Goal: Task Accomplishment & Management: Manage account settings

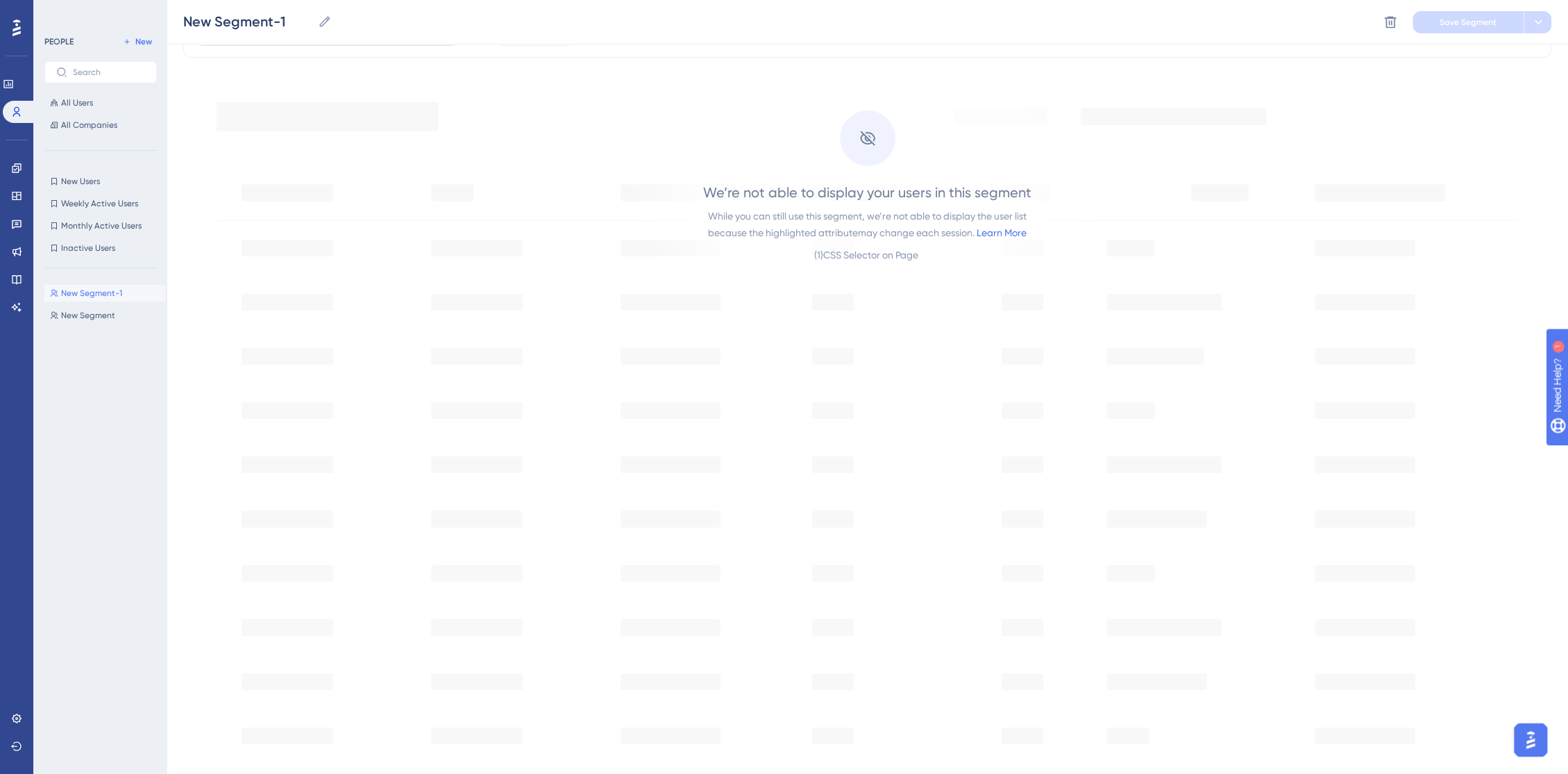
scroll to position [154, 0]
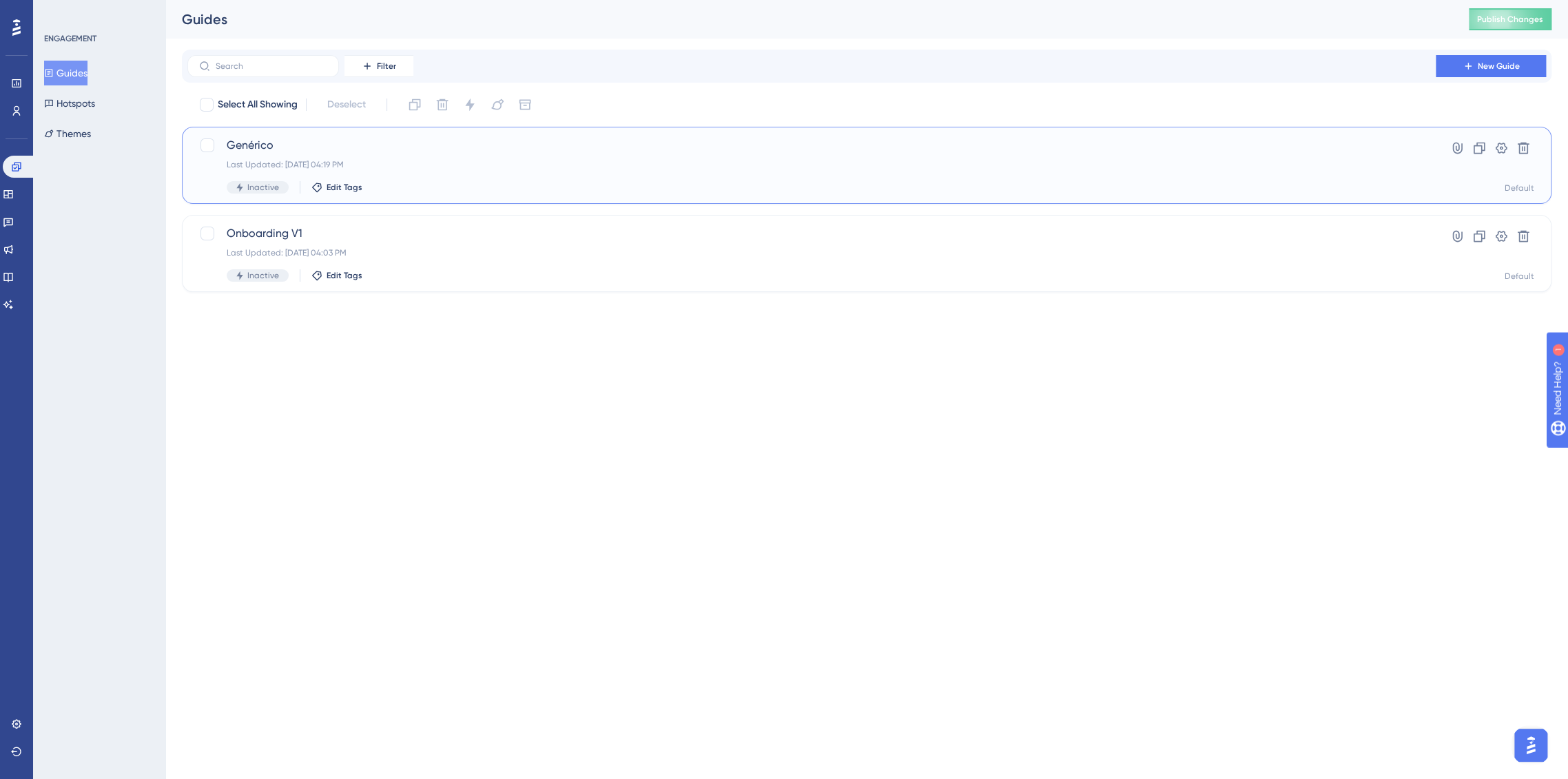
click at [514, 182] on div "Inactive Edit Tags" at bounding box center [812, 187] width 1170 height 12
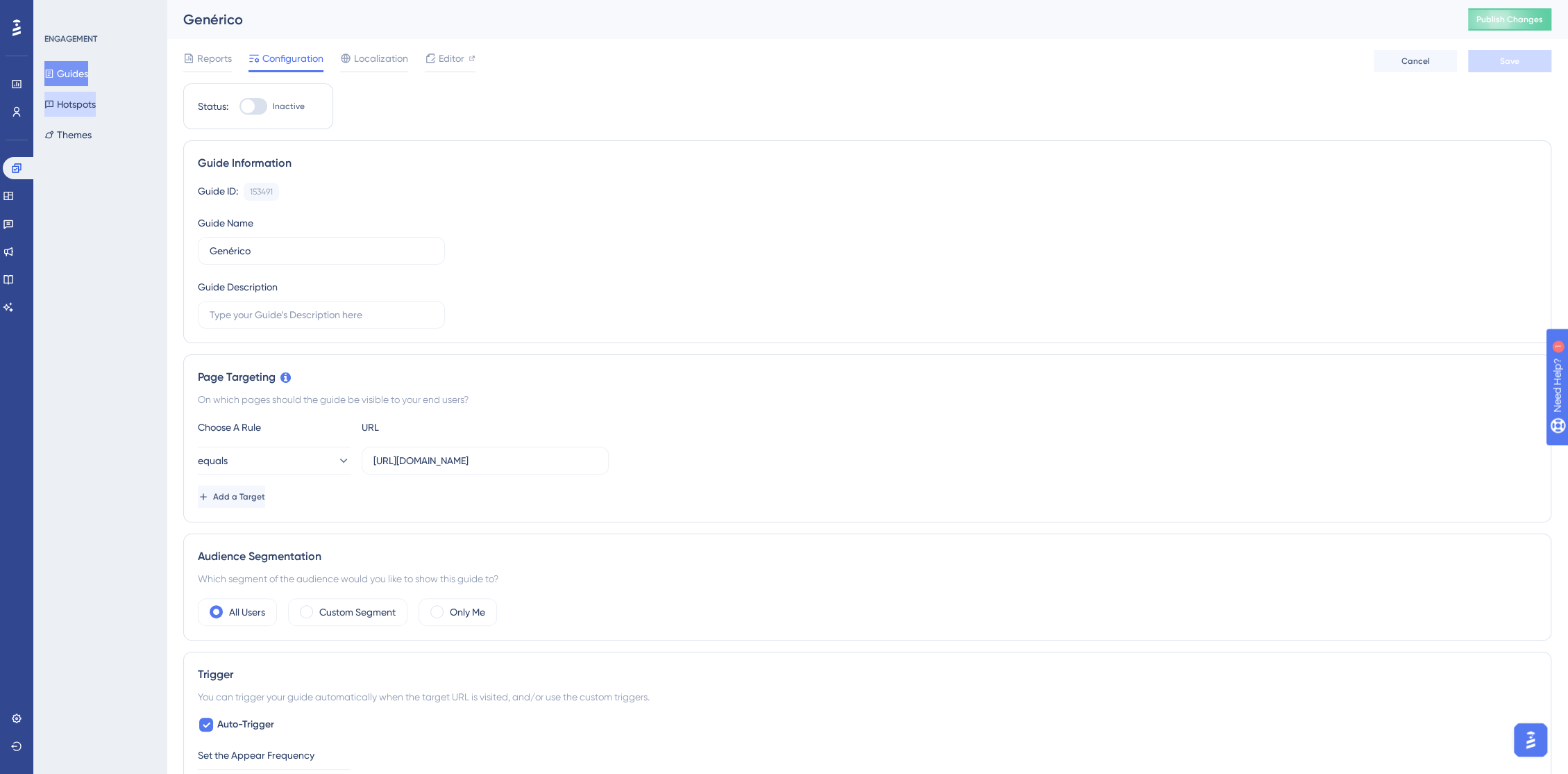
click at [82, 101] on button "Hotspots" at bounding box center [70, 104] width 51 height 25
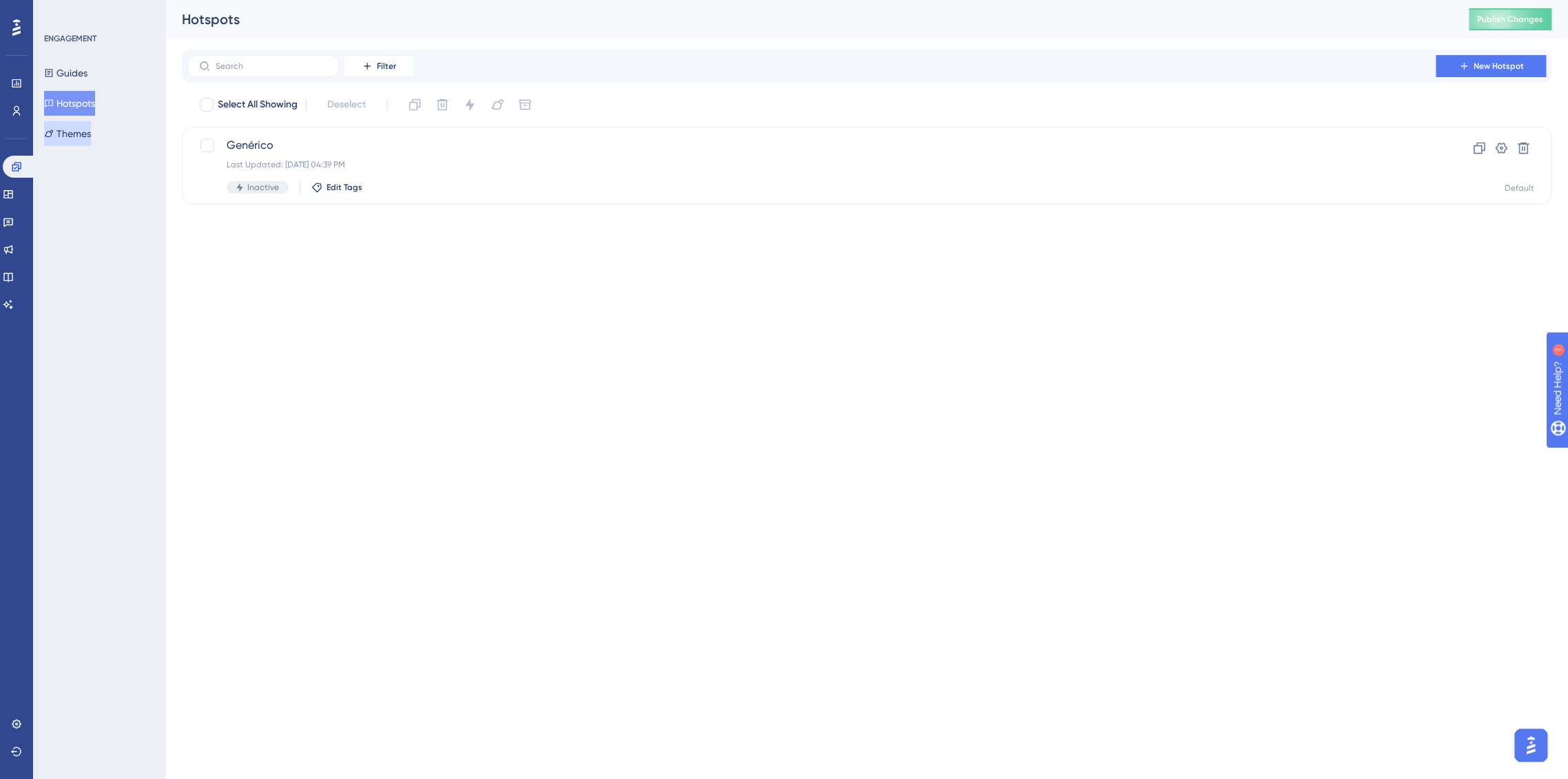
click at [77, 135] on button "Themes" at bounding box center [67, 134] width 47 height 25
click at [14, 189] on icon at bounding box center [7, 194] width 11 height 11
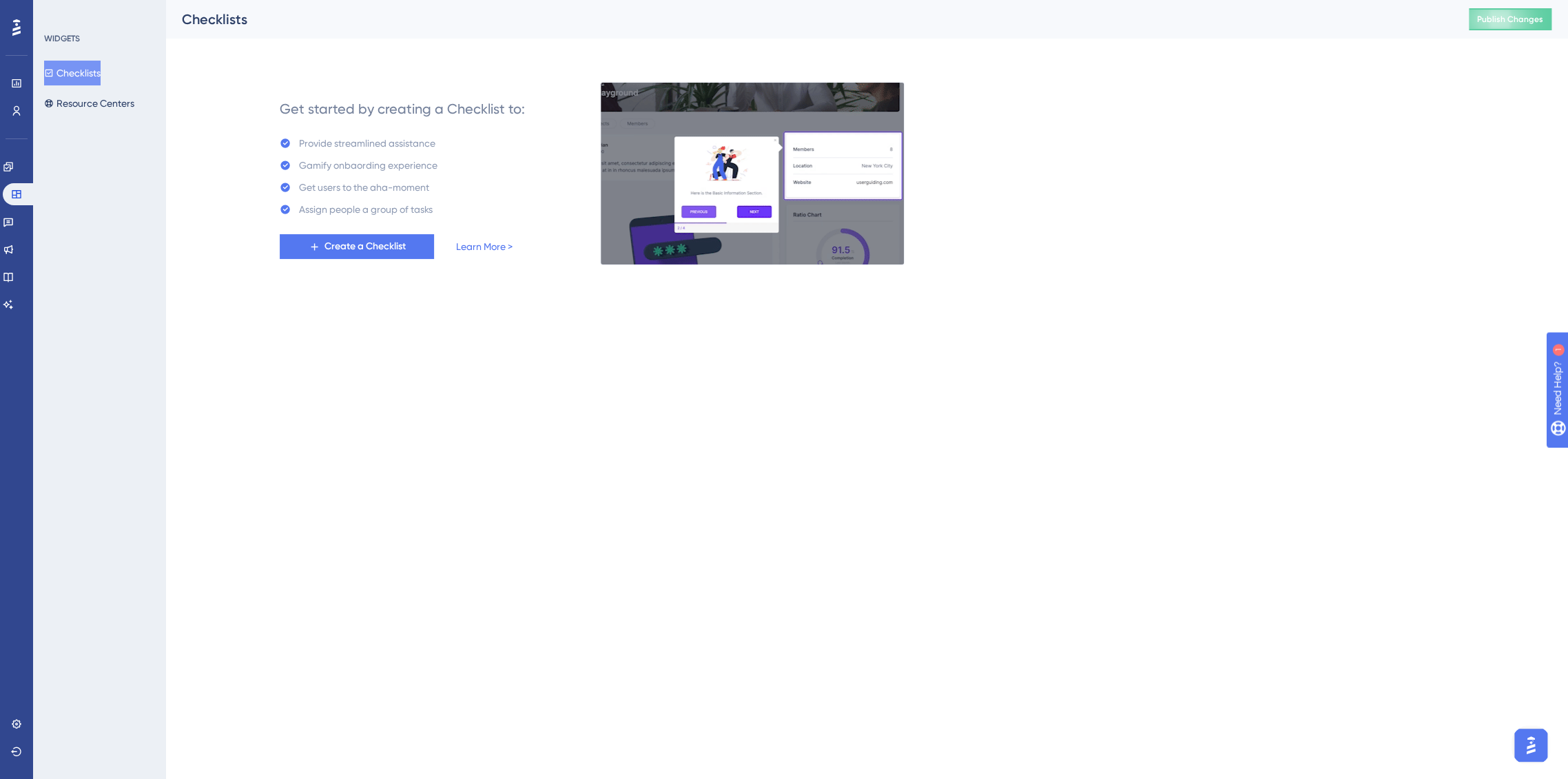
click at [82, 66] on button "Checklists" at bounding box center [72, 73] width 57 height 25
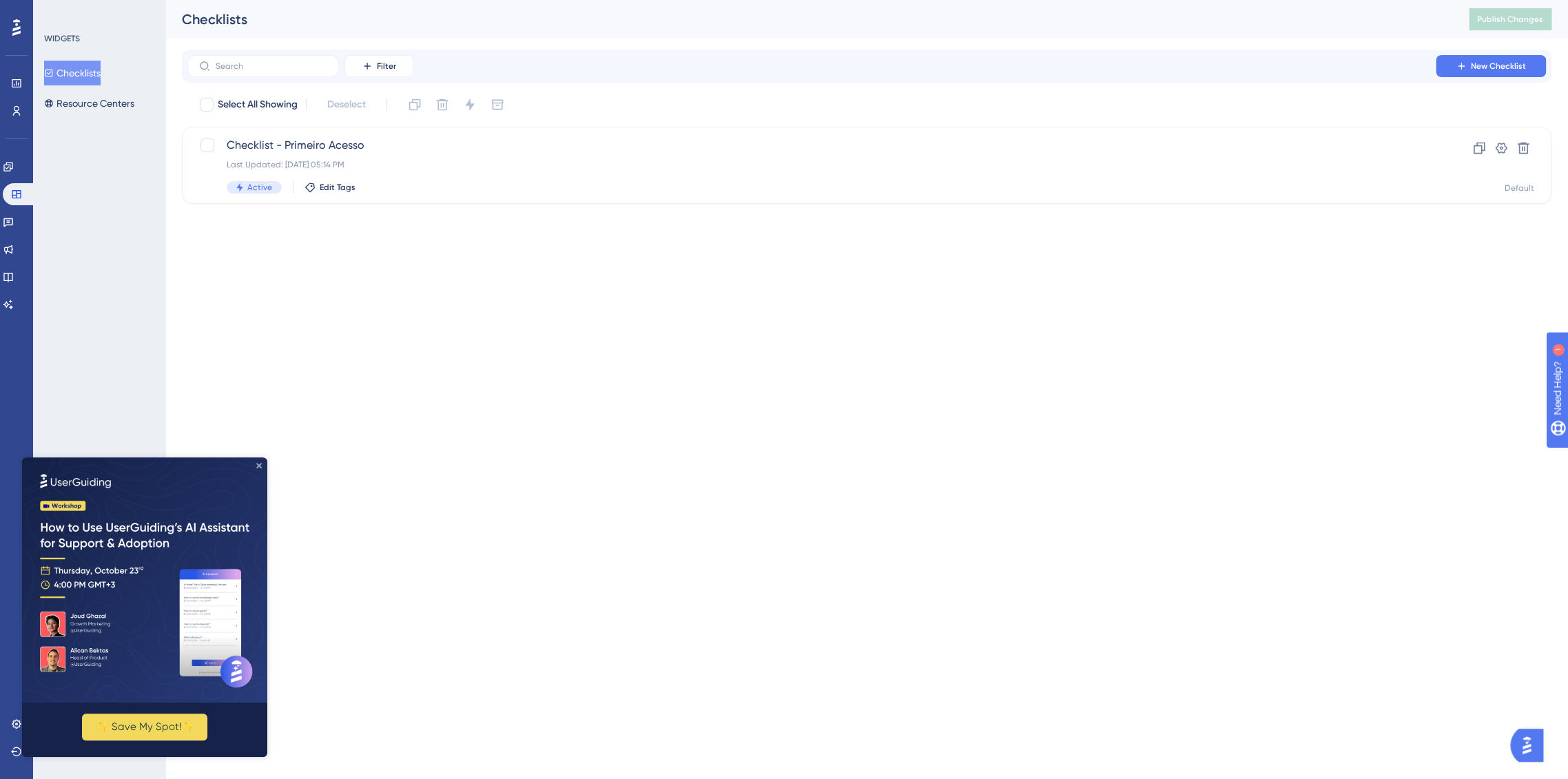
click at [259, 464] on icon "Close Preview" at bounding box center [259, 465] width 6 height 6
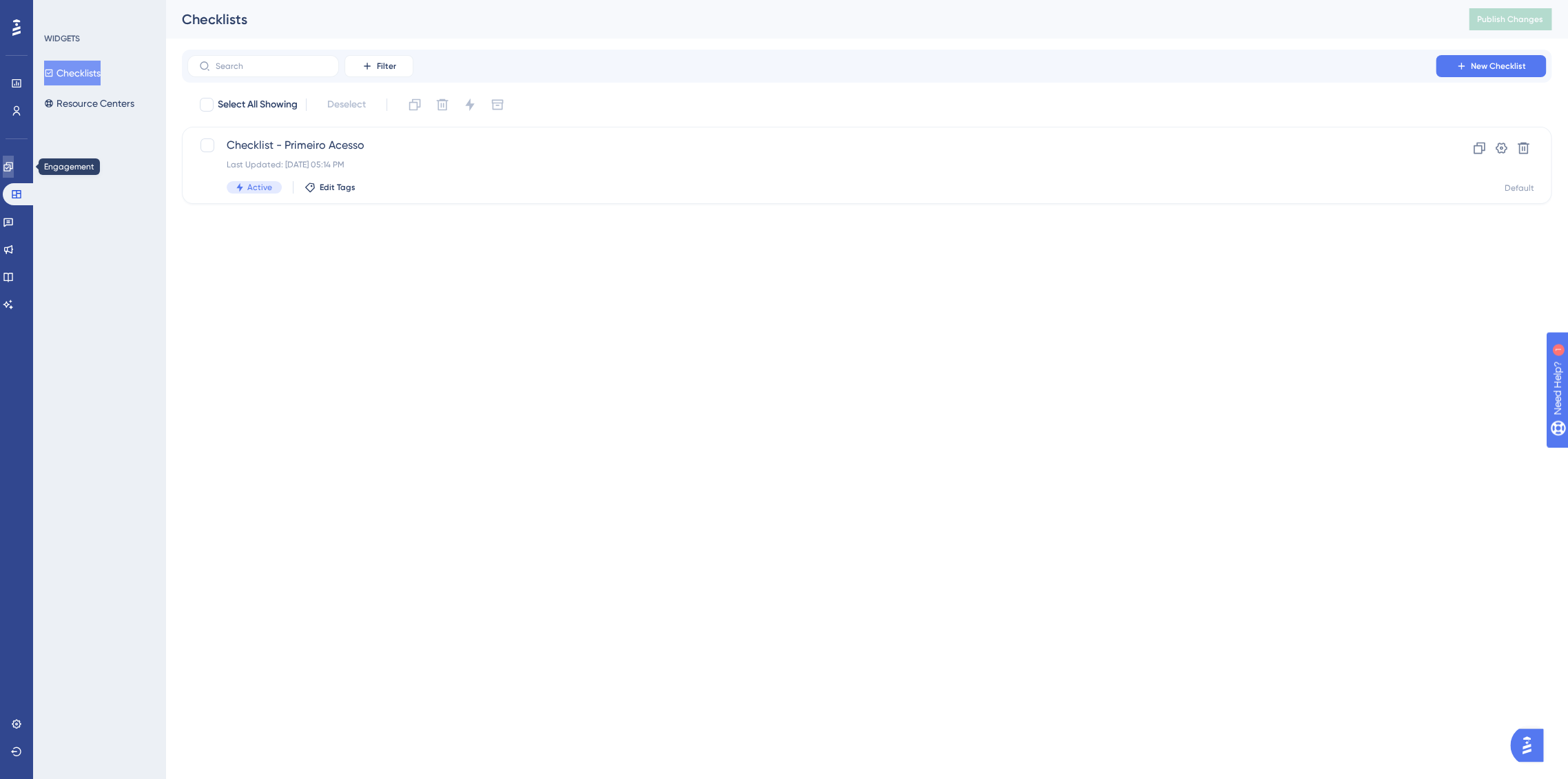
click at [13, 171] on link at bounding box center [7, 167] width 11 height 22
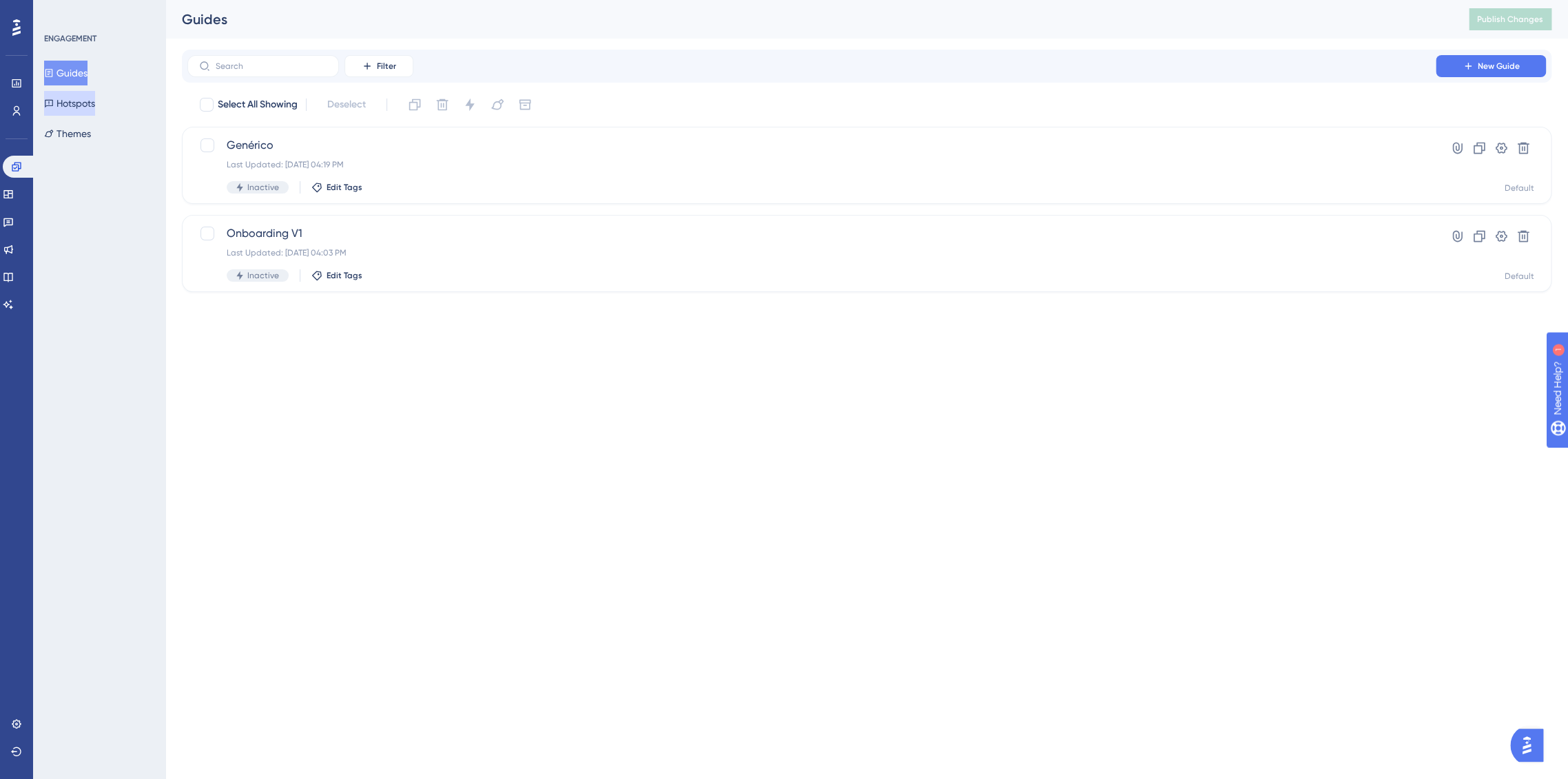
click at [86, 106] on button "Hotspots" at bounding box center [70, 103] width 51 height 25
click at [71, 68] on button "Guides" at bounding box center [66, 73] width 44 height 25
click at [374, 159] on div "Last Updated: [DATE] 04:19 PM" at bounding box center [812, 164] width 1170 height 11
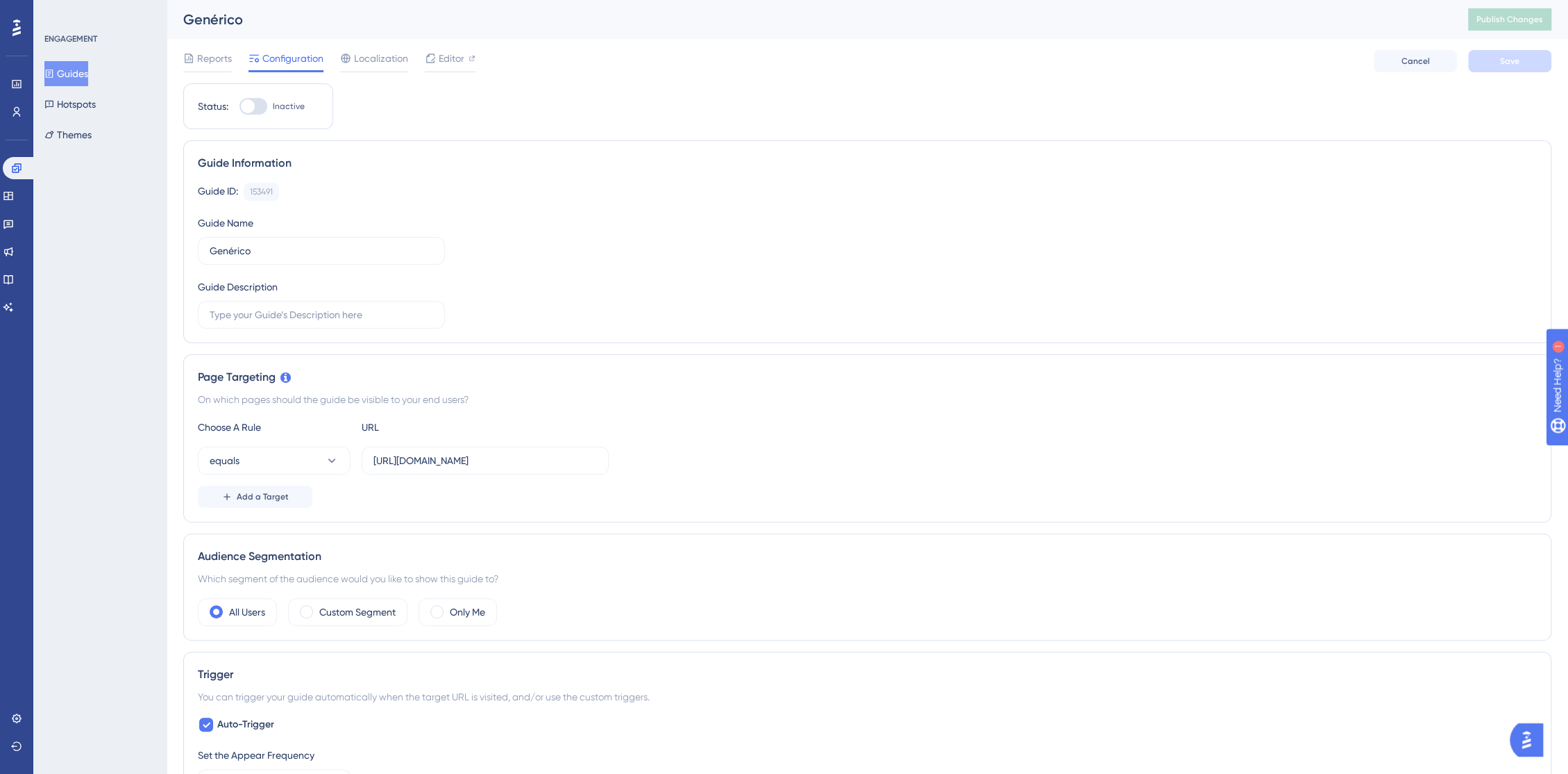
drag, startPoint x: 265, startPoint y: 259, endPoint x: 182, endPoint y: 247, distance: 83.9
click at [182, 247] on div "Performance Users Engagement Widgets Feedback Product Updates Knowledge Base AI…" at bounding box center [867, 725] width 1402 height 1451
drag, startPoint x: 243, startPoint y: 248, endPoint x: 169, endPoint y: 232, distance: 75.7
click at [169, 232] on div "Performance Users Engagement Widgets Feedback Product Updates Knowledge Base AI…" at bounding box center [867, 725] width 1402 height 1451
type input "o"
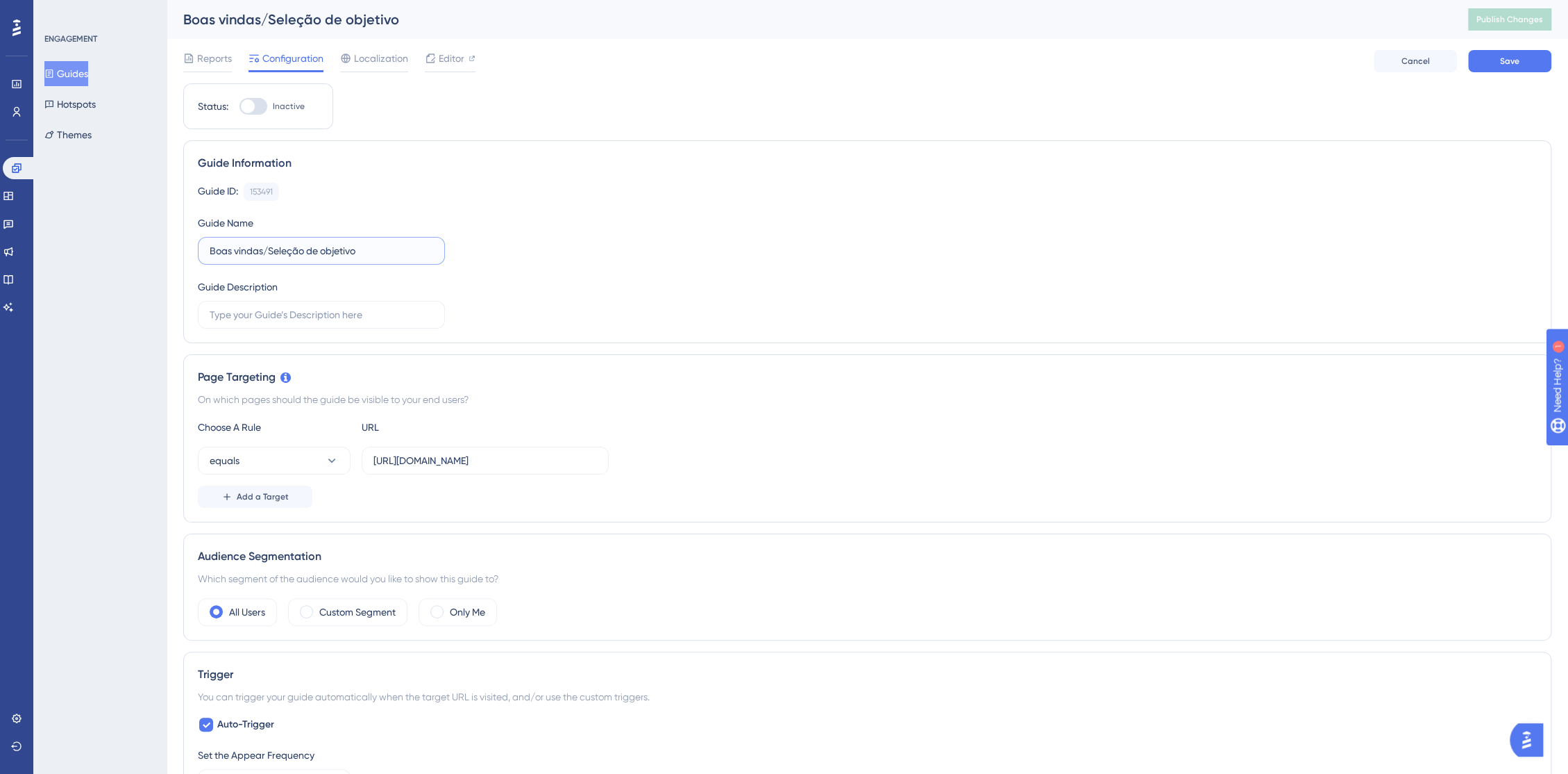
type input "Boas vindas/Seleção de objetivo"
click at [606, 273] on div "Guide ID: 153491 Copy Guide Name Boas vindas/Seleção de objetivo Guide Descript…" at bounding box center [867, 256] width 1339 height 146
click at [201, 248] on label "Boas vindas/Seleção de objetivo" at bounding box center [321, 251] width 247 height 28
click at [209, 248] on input "Boas vindas/Seleção de objetivo" at bounding box center [321, 251] width 223 height 15
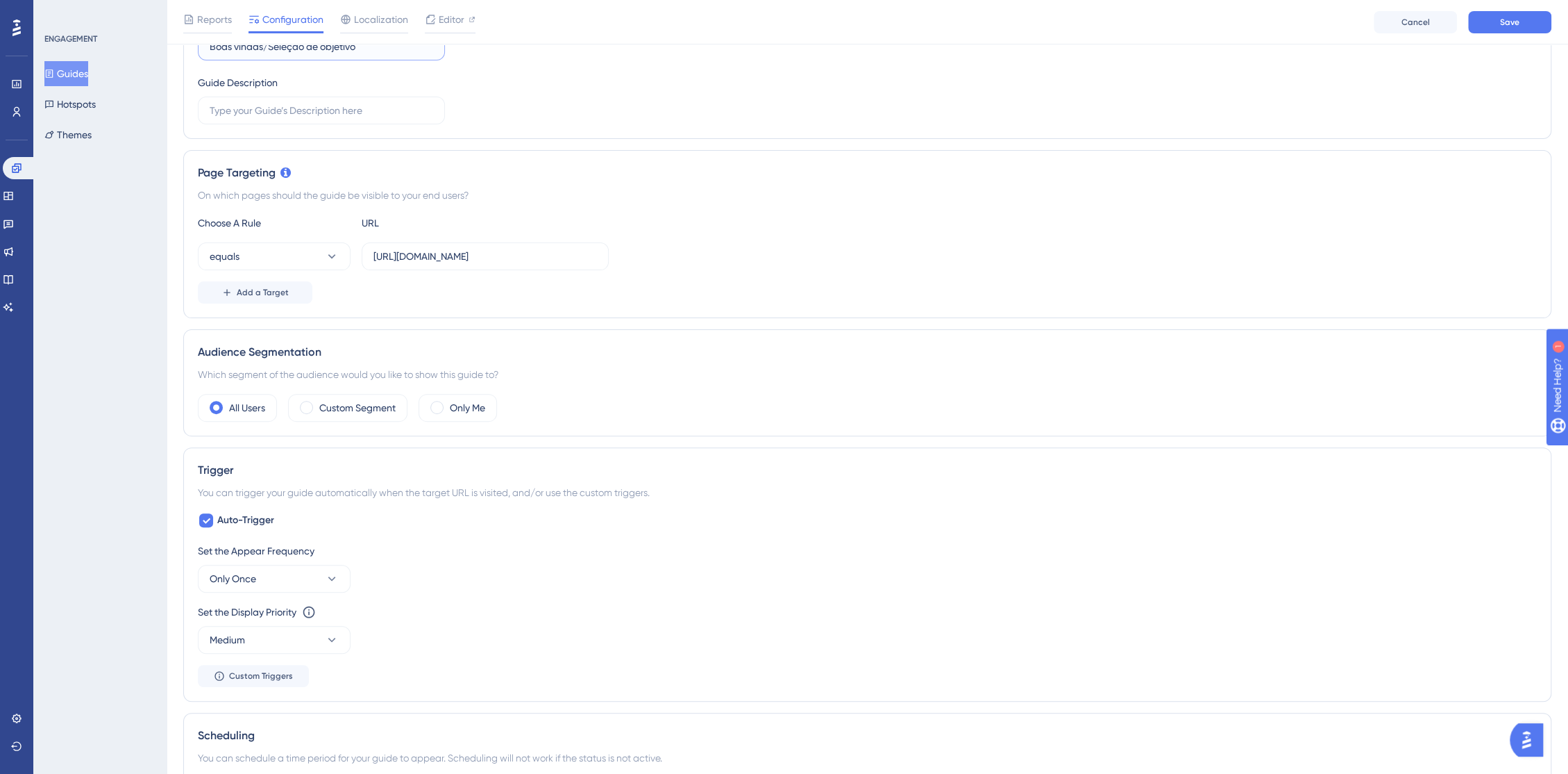
scroll to position [231, 0]
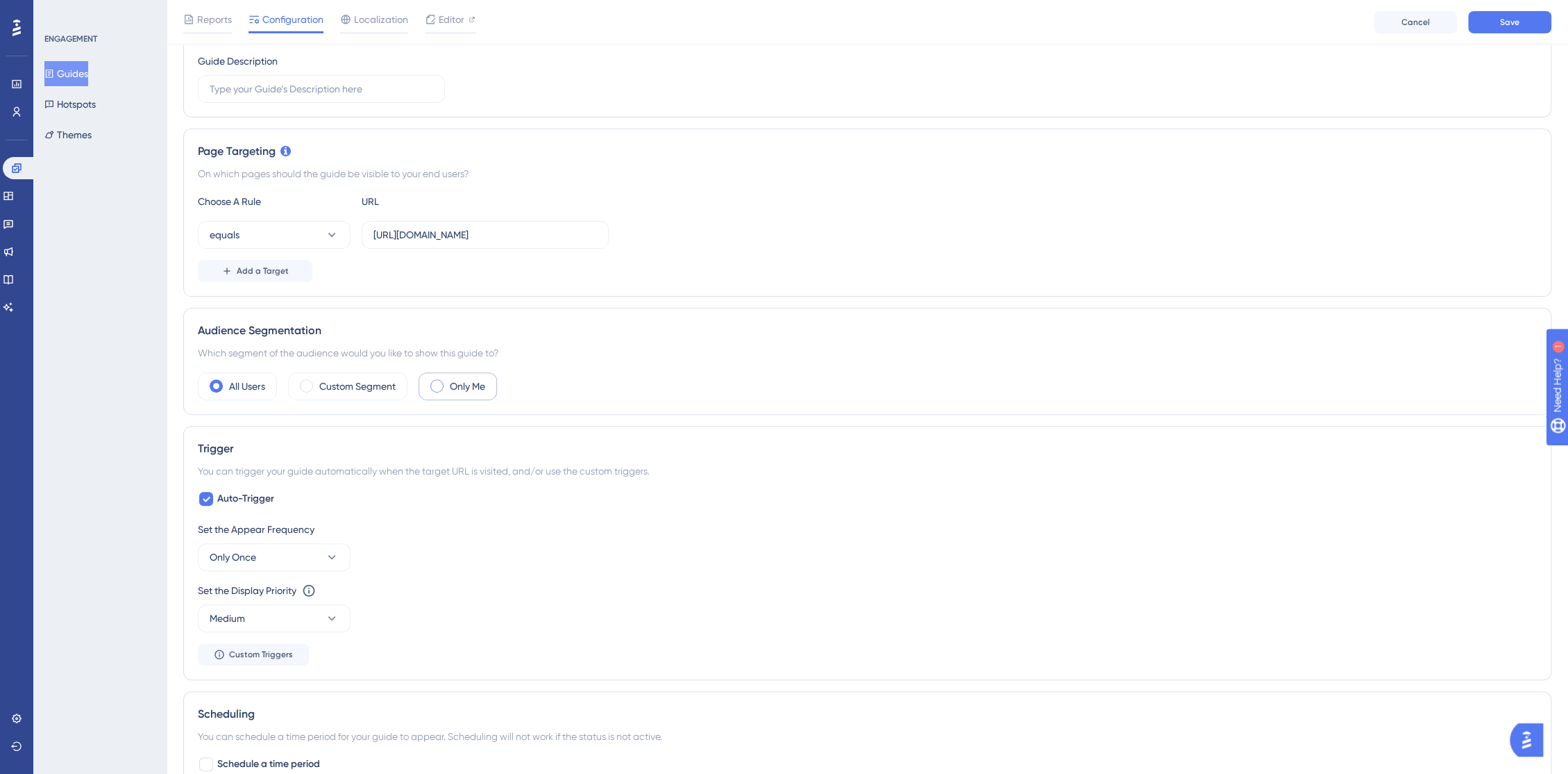
click at [461, 391] on label "Only Me" at bounding box center [468, 386] width 36 height 17
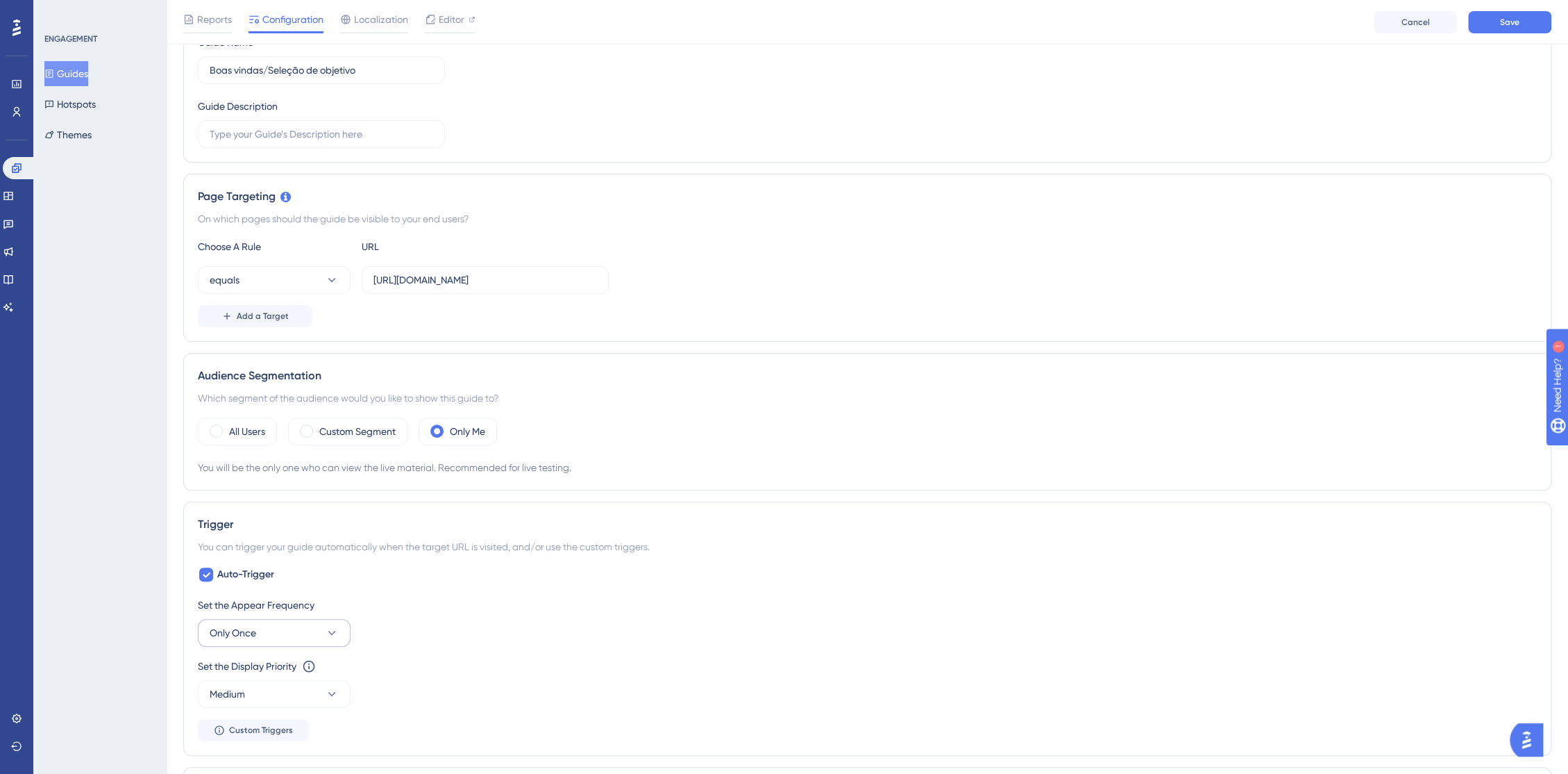
scroll to position [386, 0]
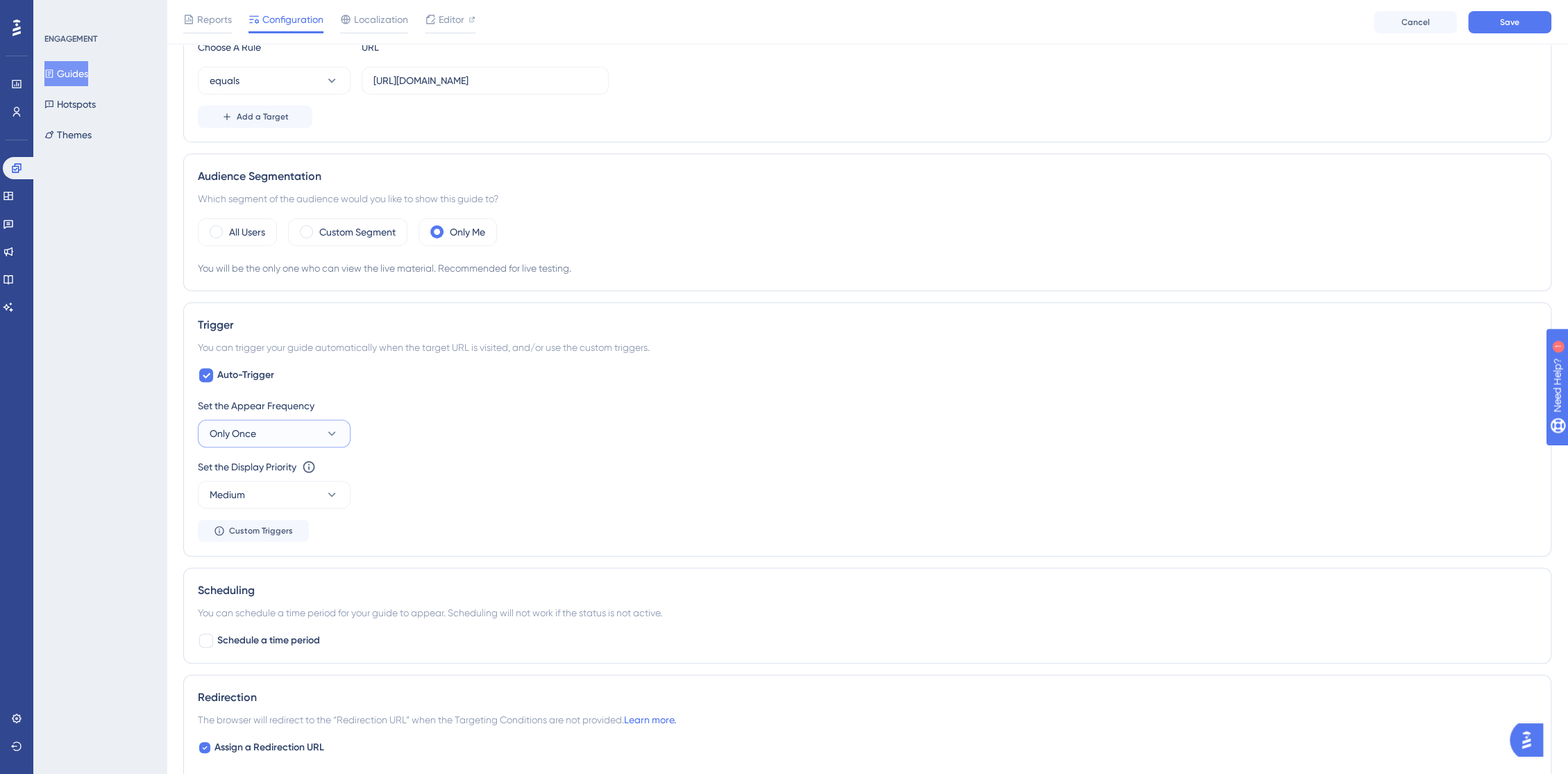
click at [327, 431] on icon at bounding box center [332, 433] width 14 height 14
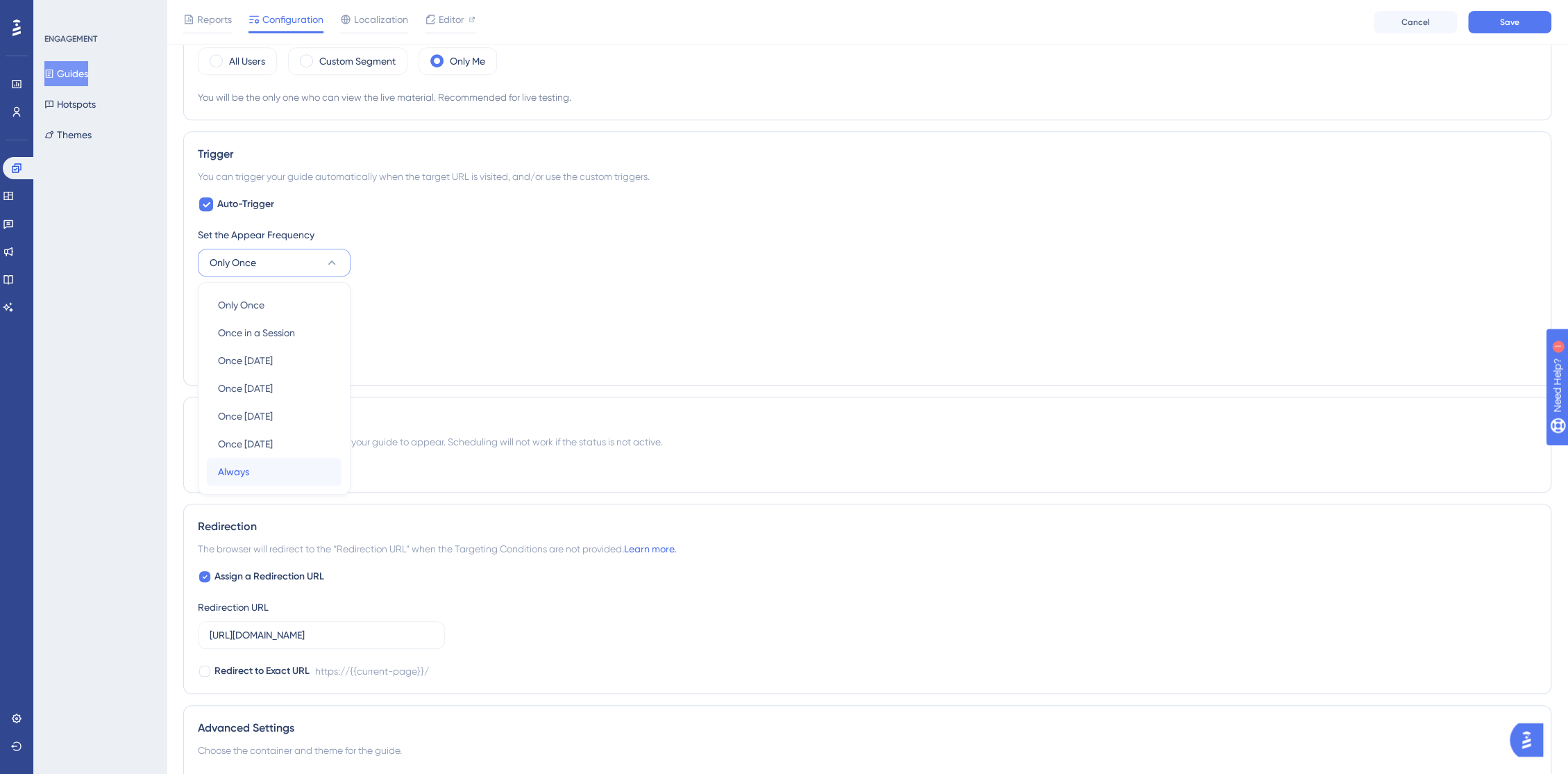
click at [312, 468] on div "Always Always" at bounding box center [274, 472] width 113 height 28
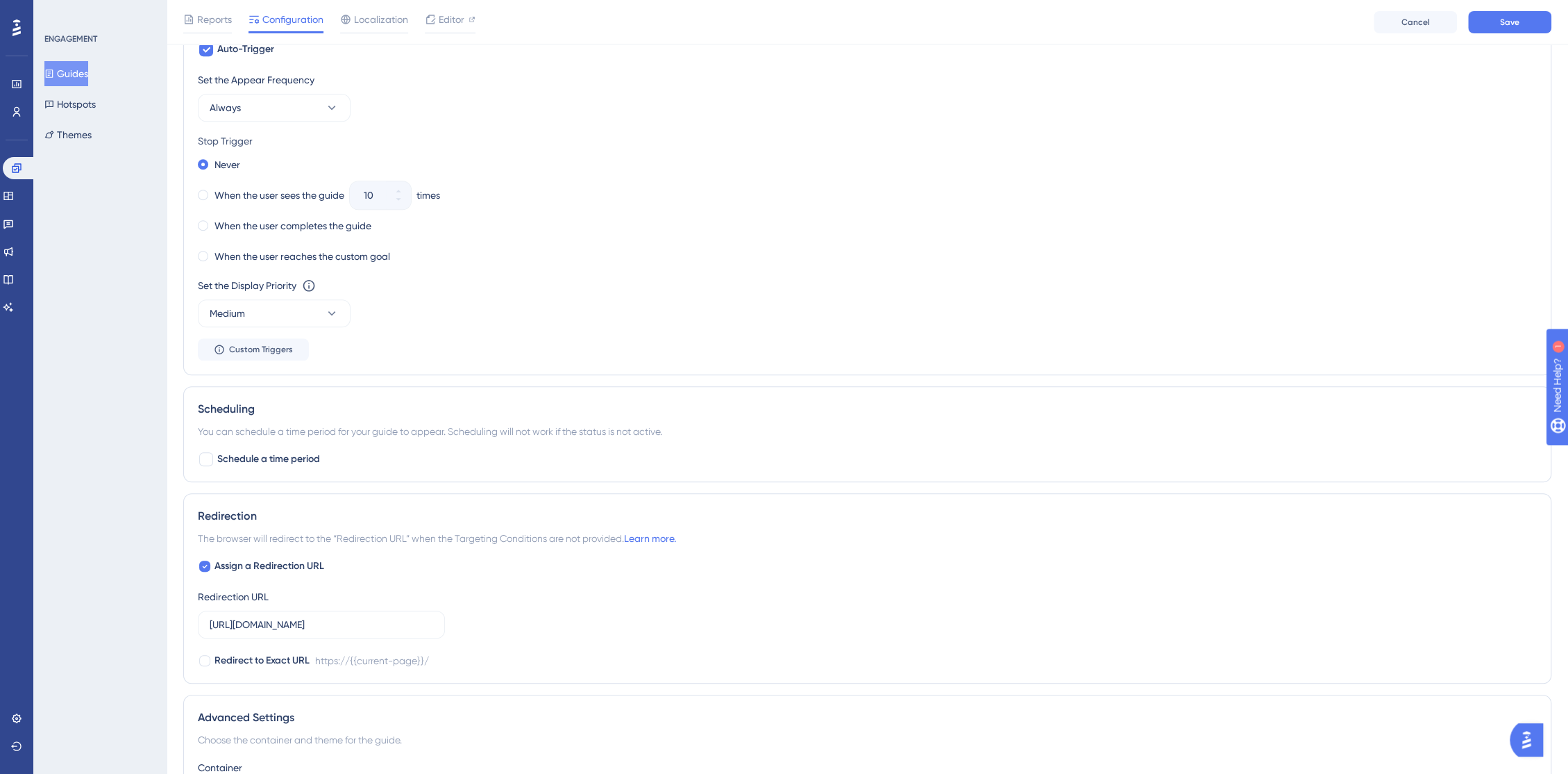
scroll to position [788, 0]
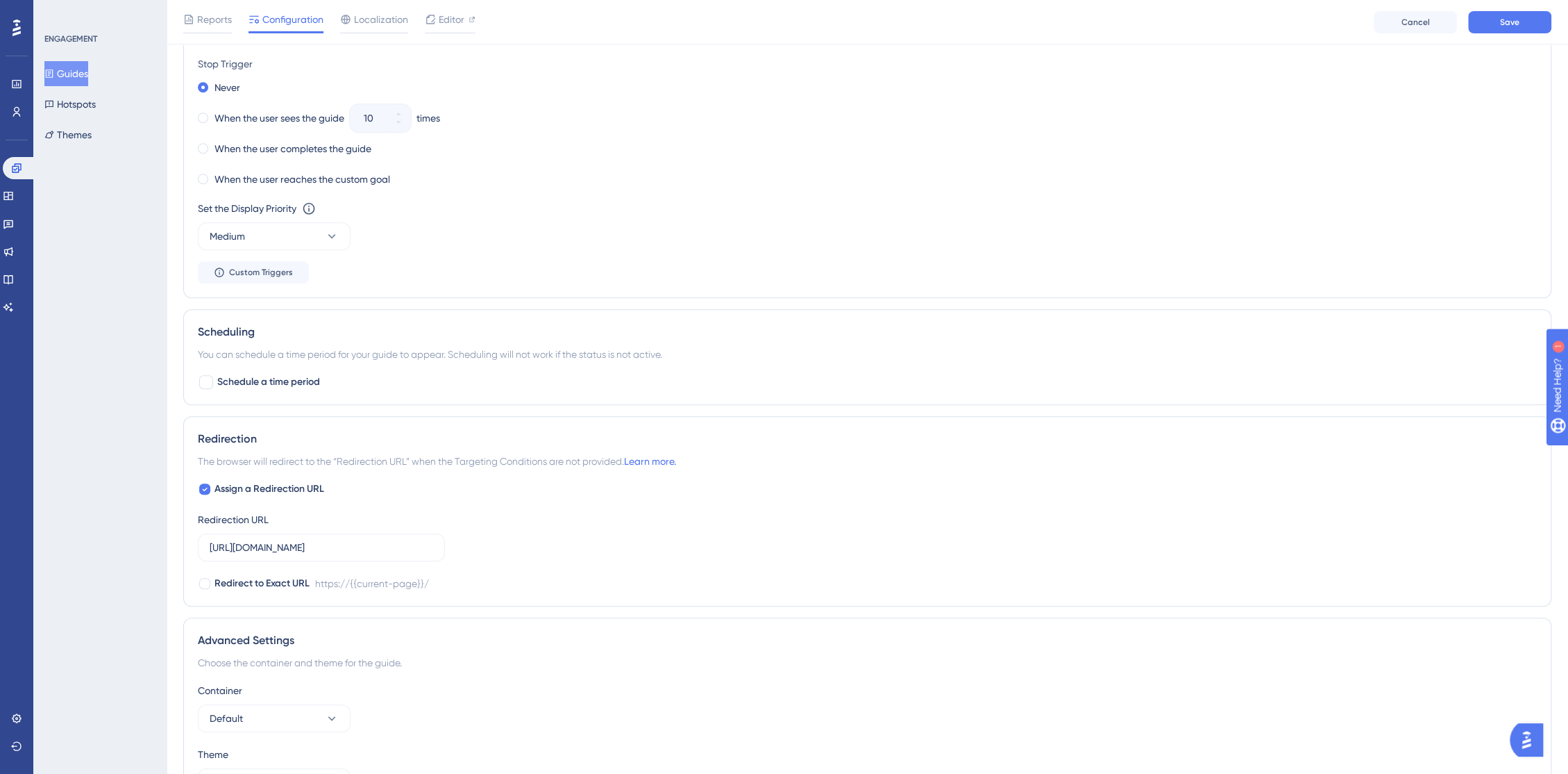
drag, startPoint x: 205, startPoint y: 458, endPoint x: 634, endPoint y: 467, distance: 429.1
click at [634, 467] on span "The browser will redirect to the “Redirection URL” when the Targeting Condition…" at bounding box center [437, 461] width 478 height 17
click at [610, 489] on div "Assign a Redirection URL Redirection URL [URL][DOMAIN_NAME] Redirect to Exact U…" at bounding box center [867, 536] width 1339 height 111
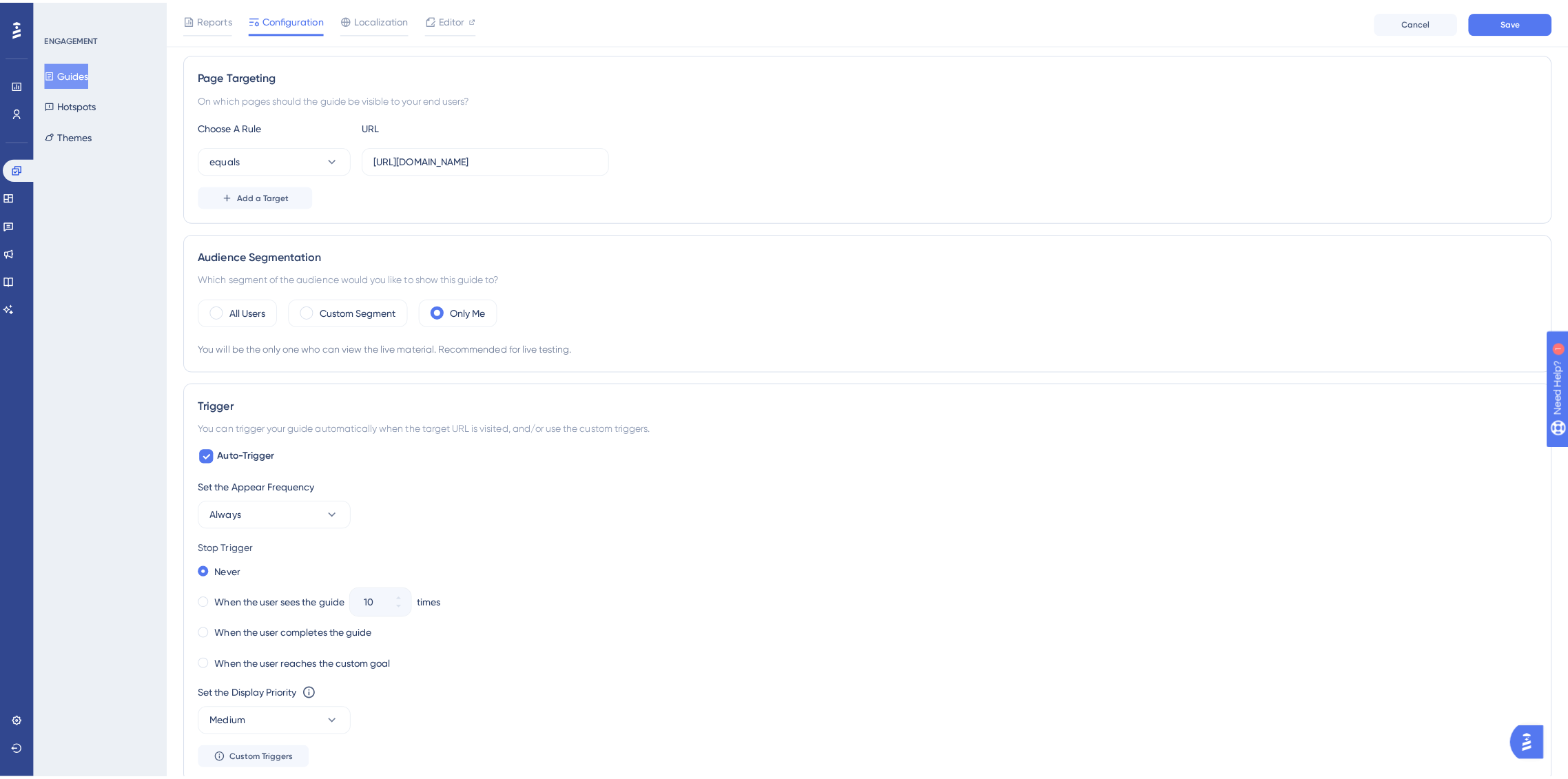
scroll to position [0, 0]
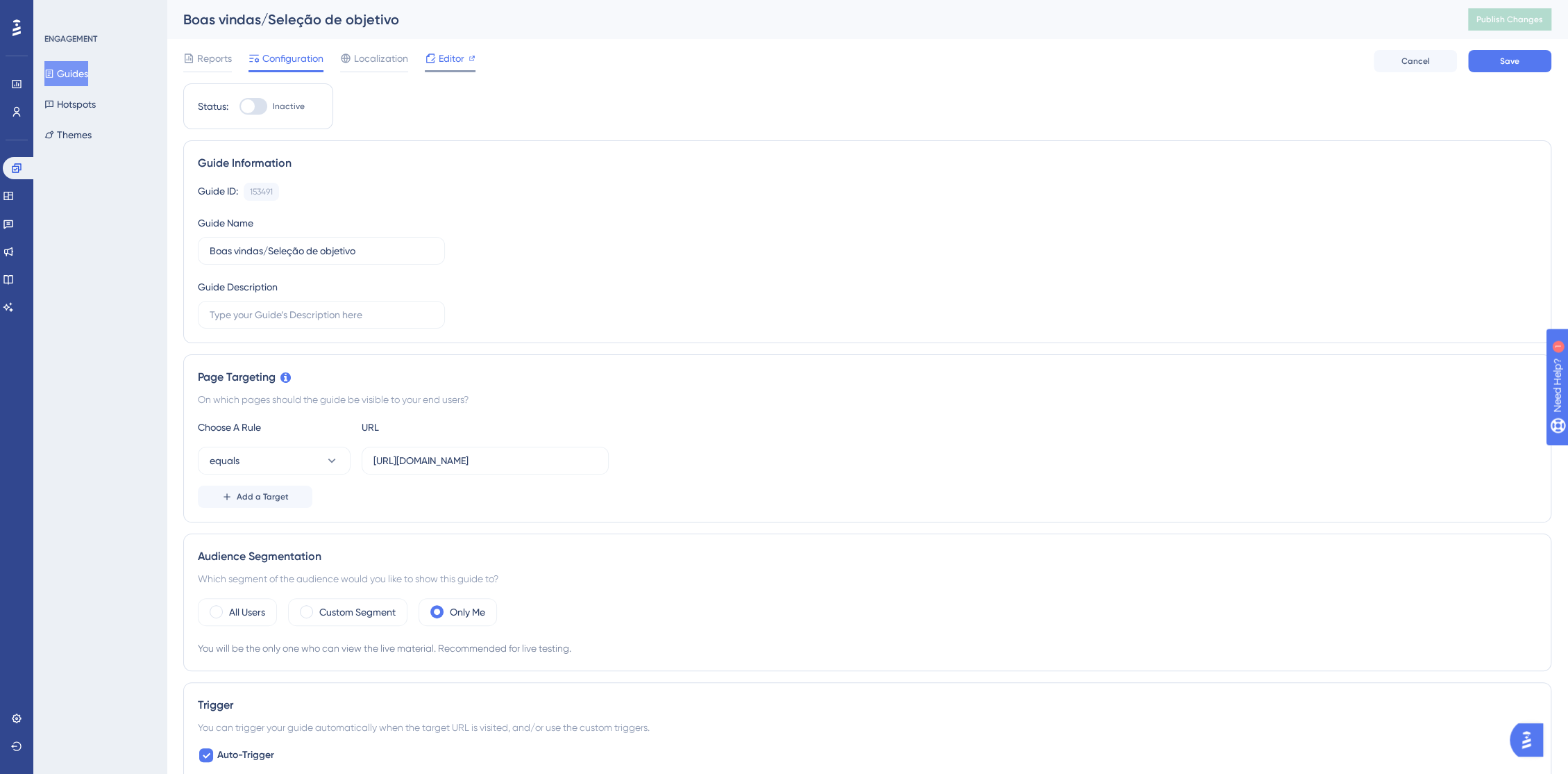
click at [434, 57] on icon at bounding box center [430, 58] width 9 height 9
click at [367, 70] on div at bounding box center [374, 71] width 68 height 2
click at [369, 63] on span "Localization" at bounding box center [381, 58] width 54 height 17
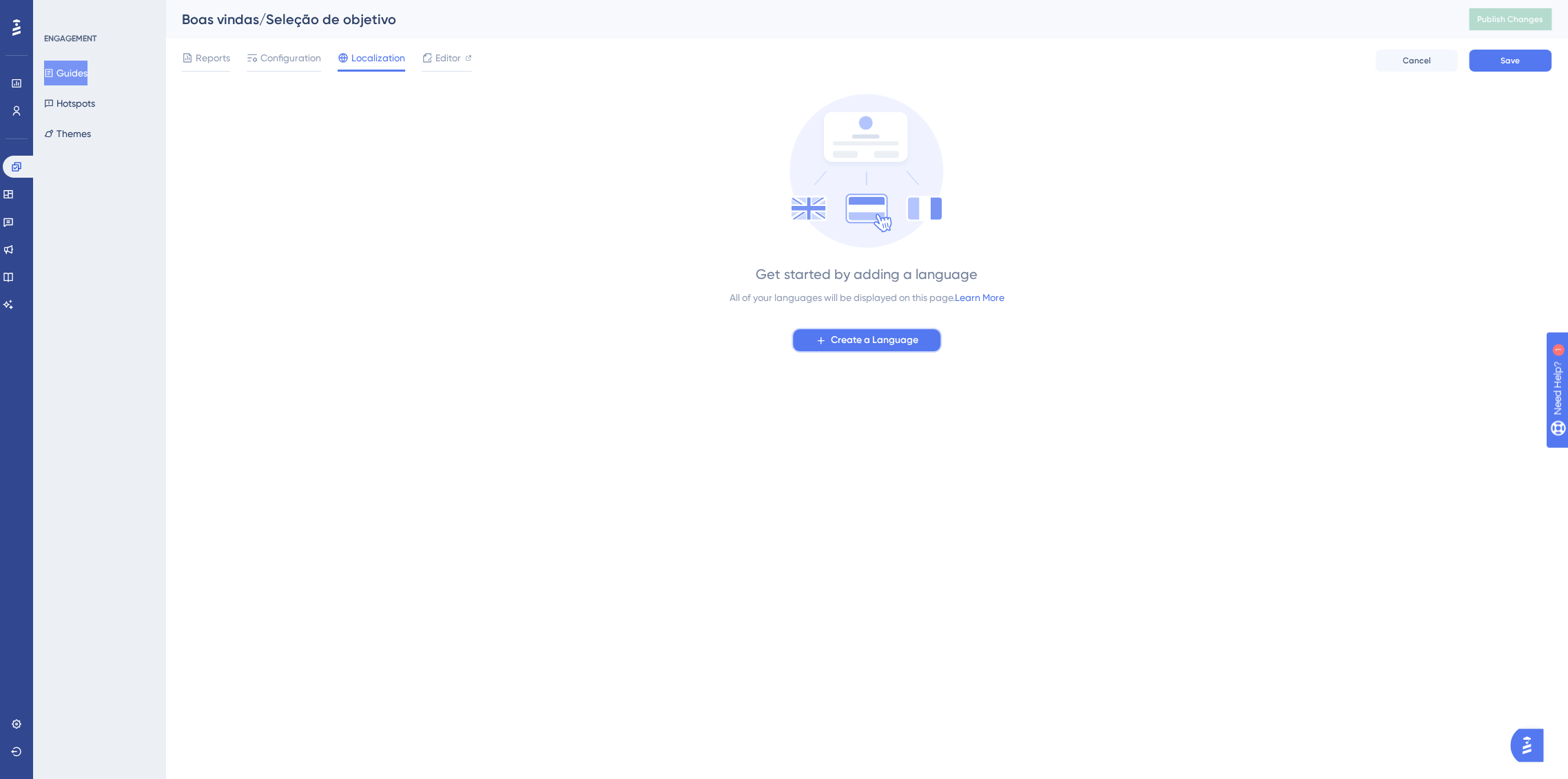
click at [909, 344] on span "Create a Language" at bounding box center [875, 340] width 88 height 16
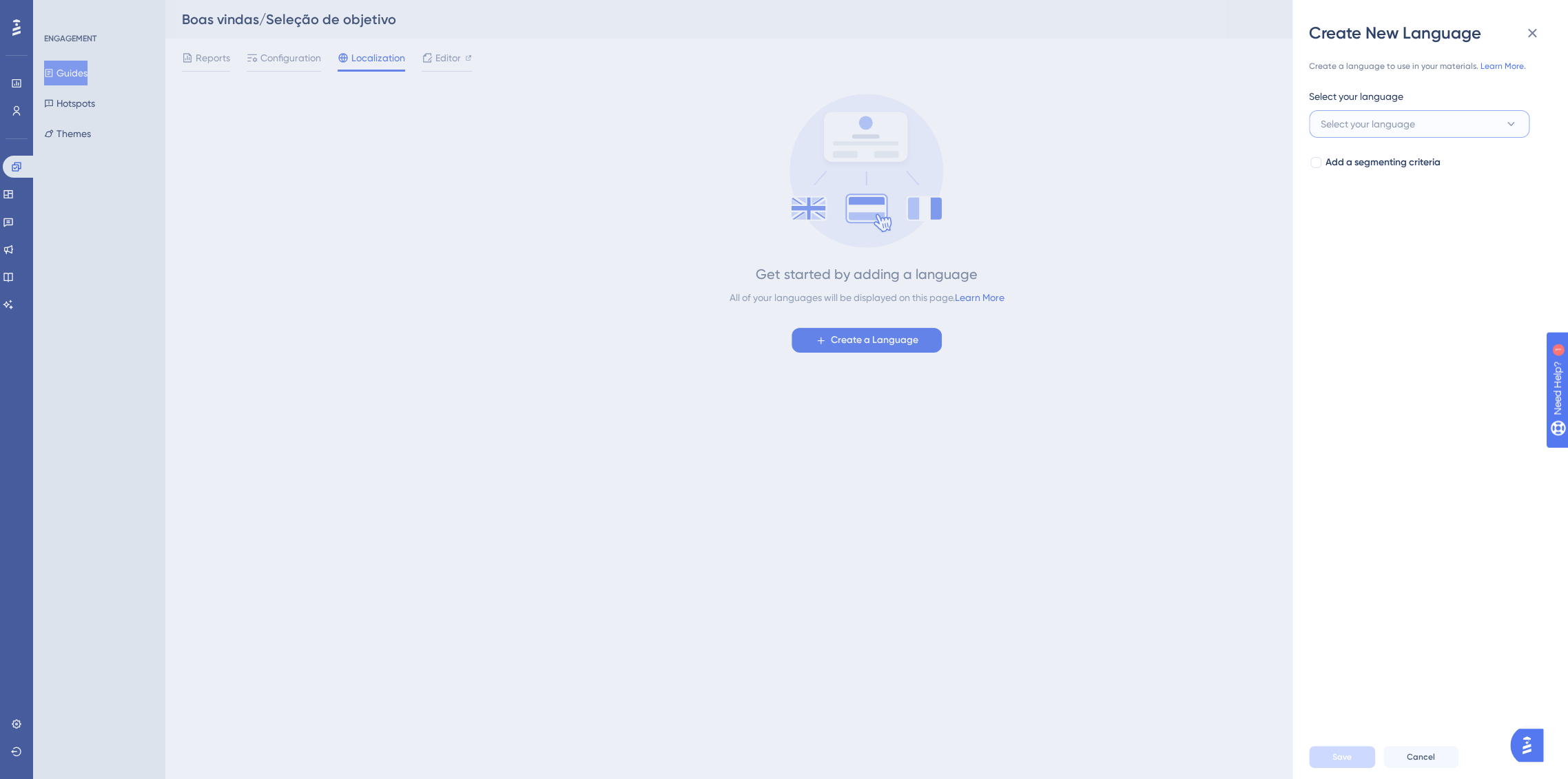
click at [1376, 122] on span "Select your language" at bounding box center [1368, 124] width 94 height 16
click at [1382, 165] on input at bounding box center [1409, 164] width 160 height 11
click at [1383, 286] on div "Create a language to use in your materials. Learn More. Select your language Se…" at bounding box center [1436, 389] width 254 height 690
click at [12, 195] on div "Create New Language Create a language to use in your materials. Learn More. Sel…" at bounding box center [784, 389] width 1568 height 779
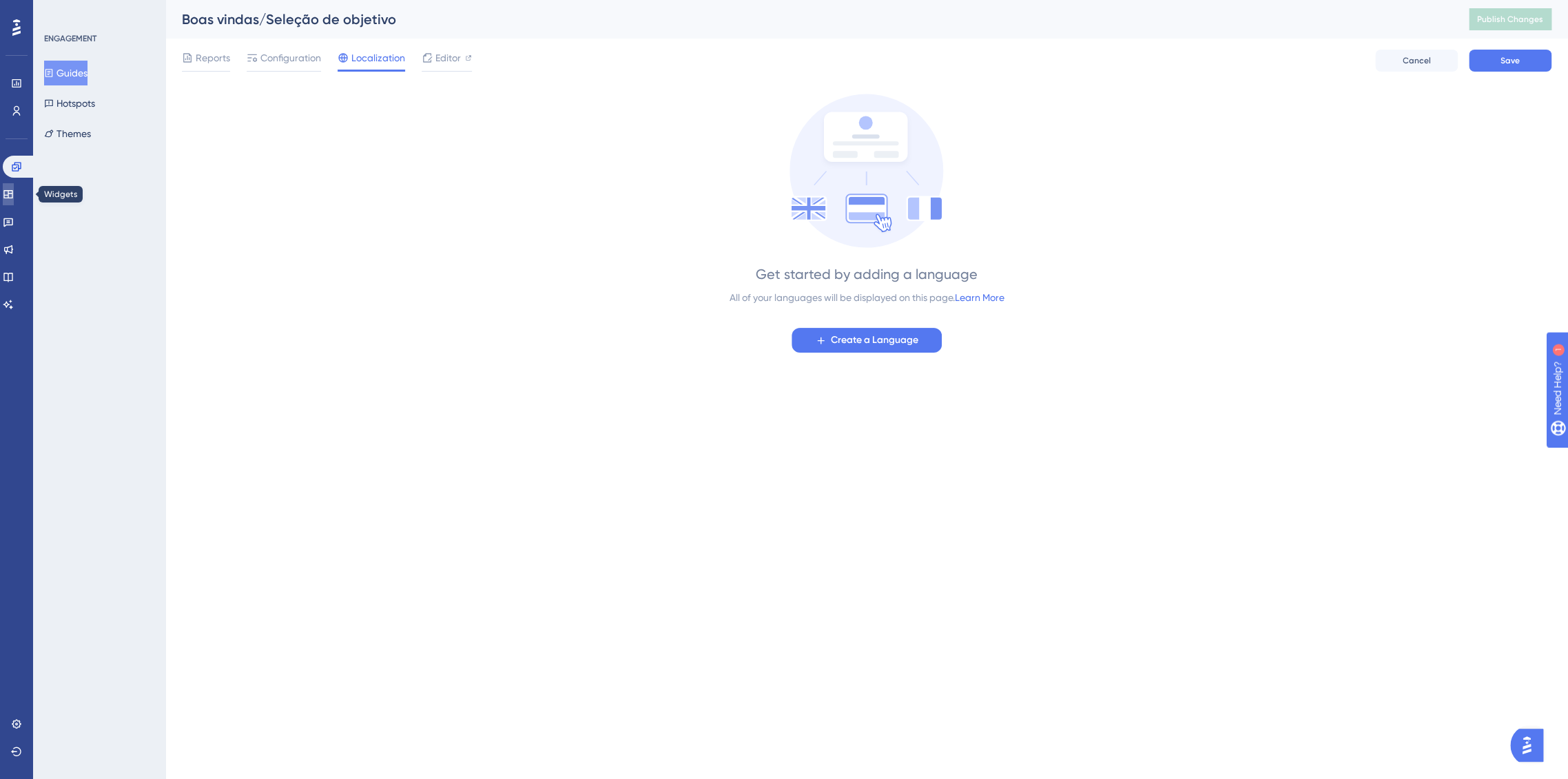
click at [12, 195] on icon at bounding box center [7, 195] width 9 height 8
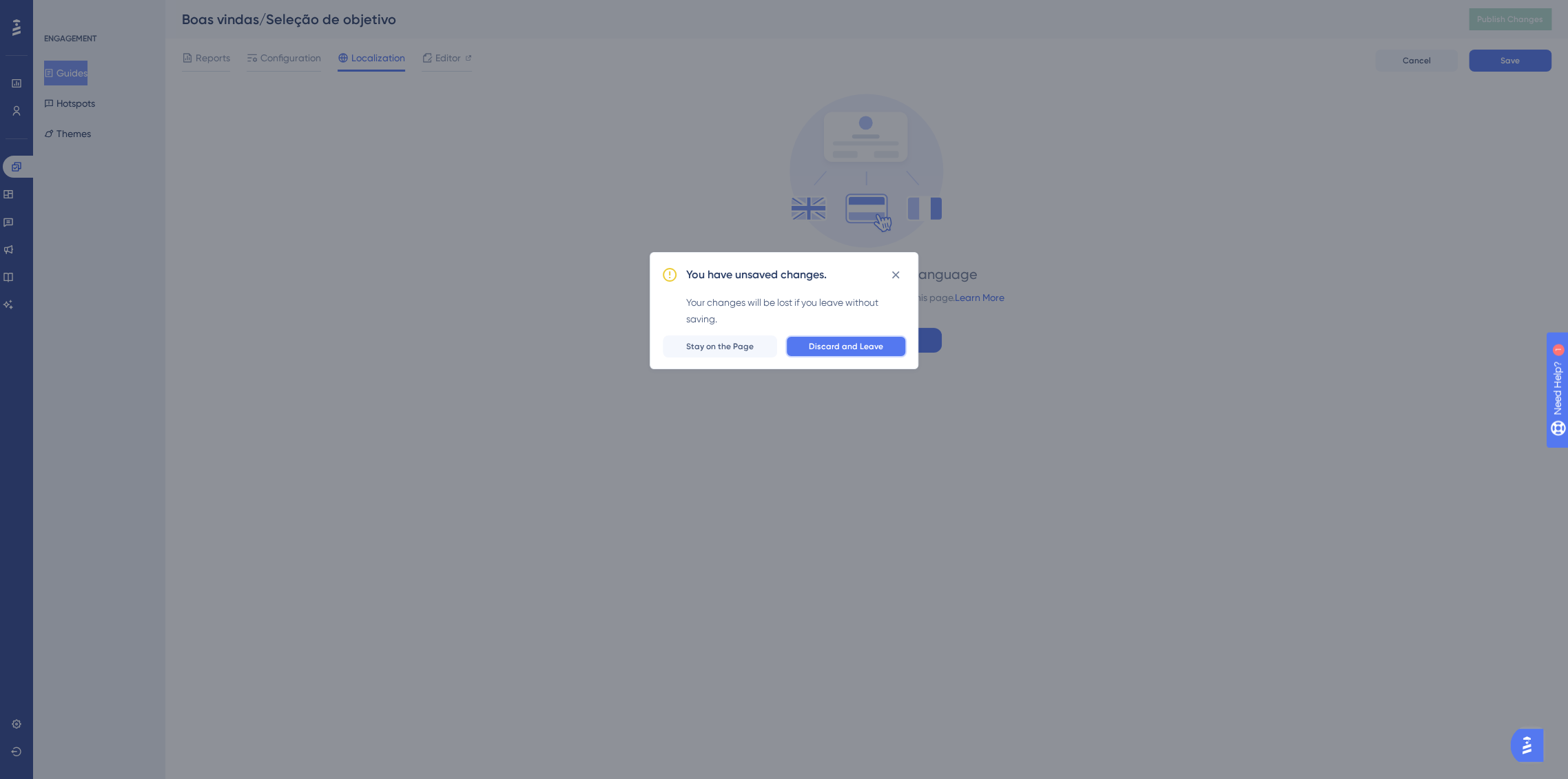
click at [849, 353] on button "Discard and Leave" at bounding box center [846, 346] width 122 height 22
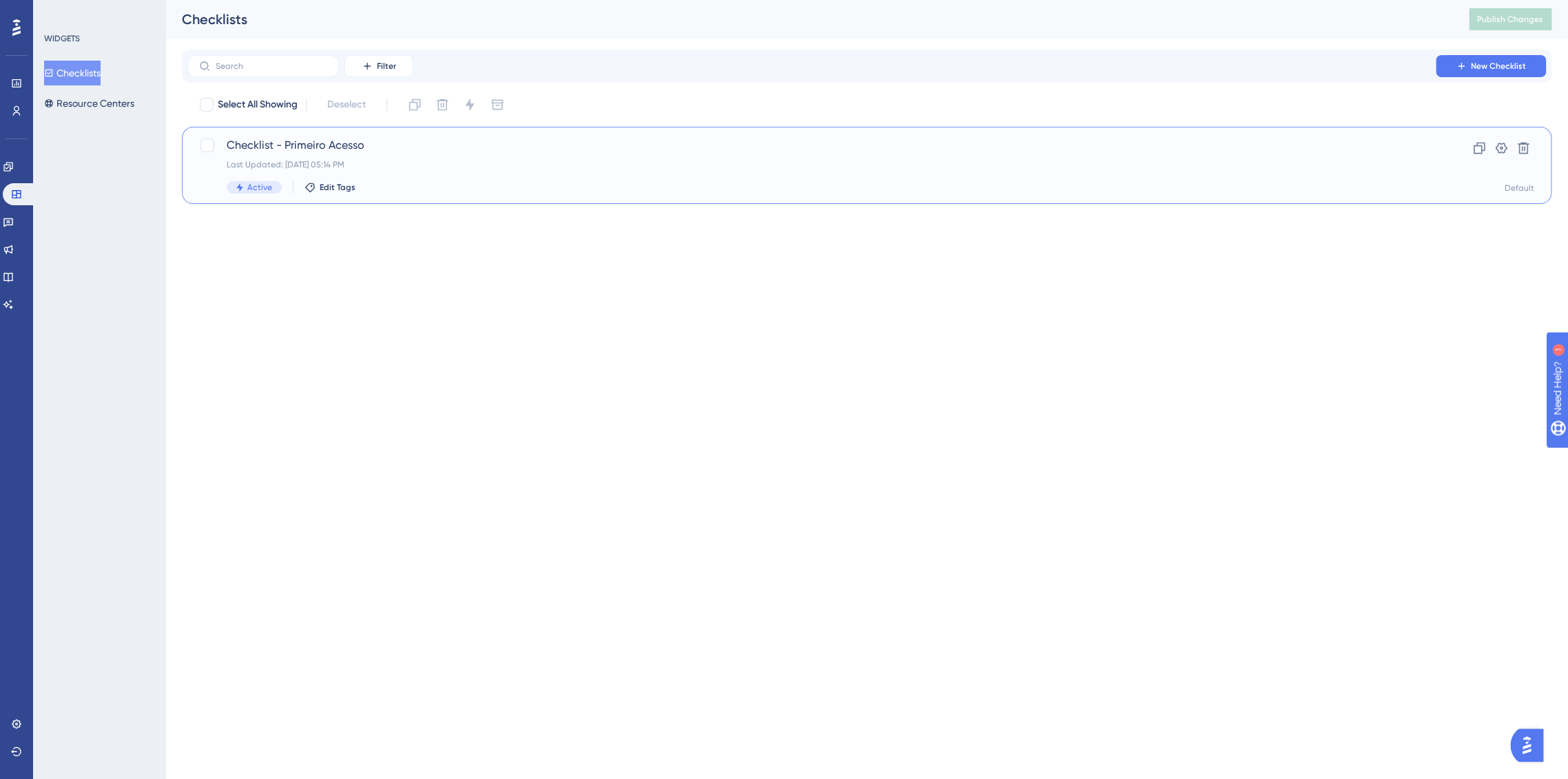
click at [284, 161] on div "Last Updated: [DATE] 05:14 PM" at bounding box center [812, 164] width 1170 height 11
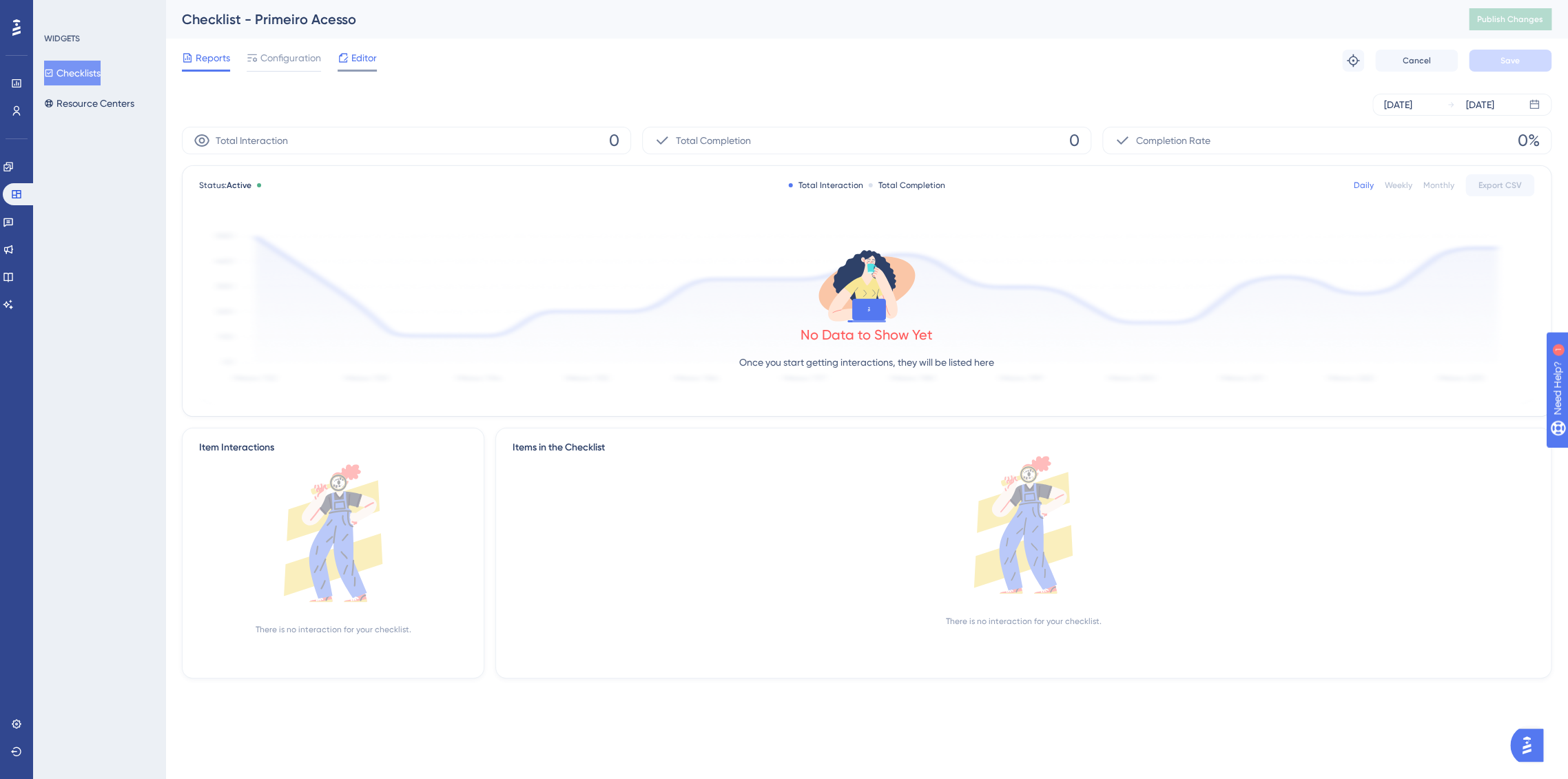
click at [354, 64] on span "Editor" at bounding box center [364, 57] width 25 height 16
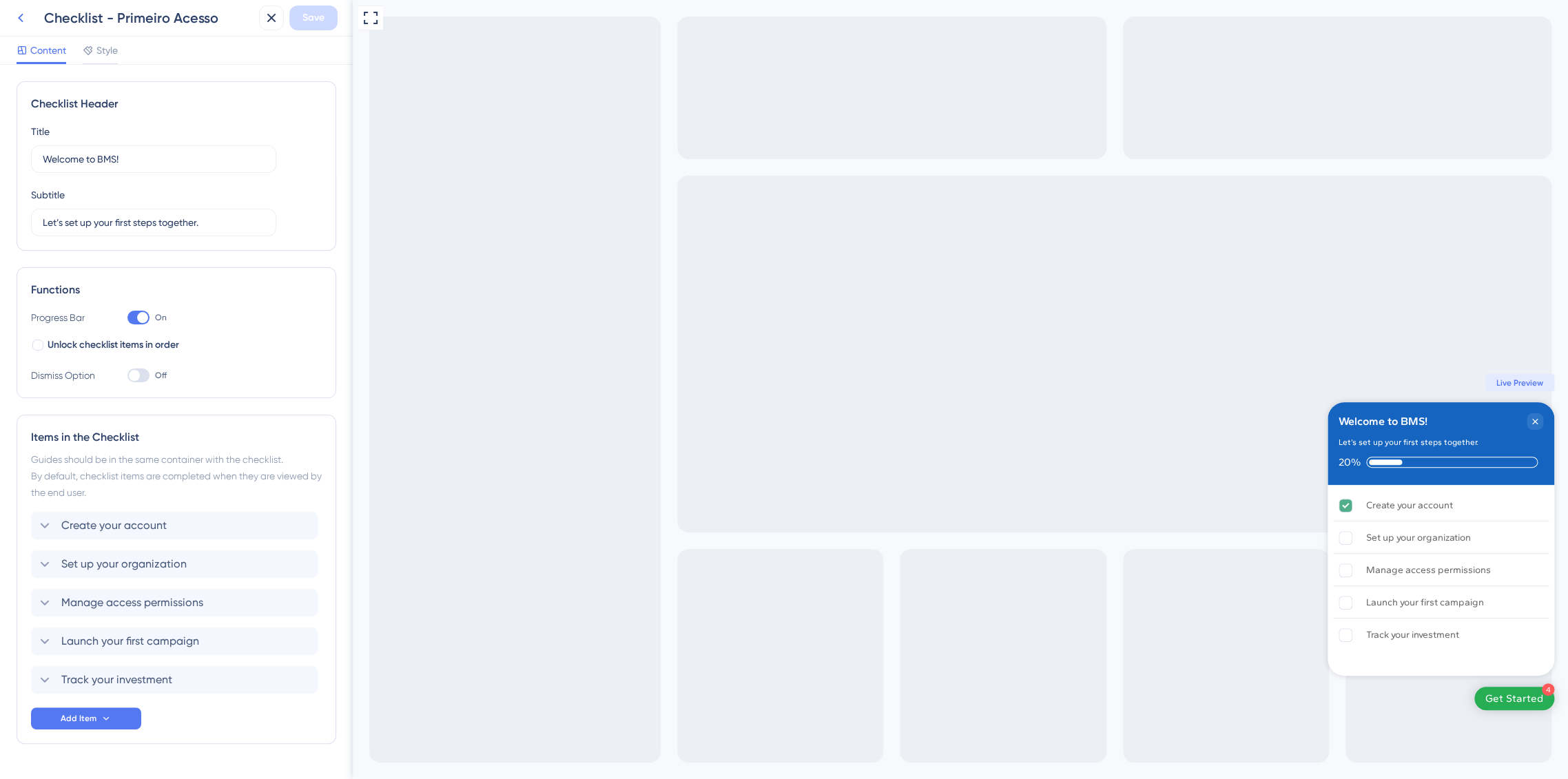
click at [20, 21] on icon at bounding box center [21, 18] width 16 height 16
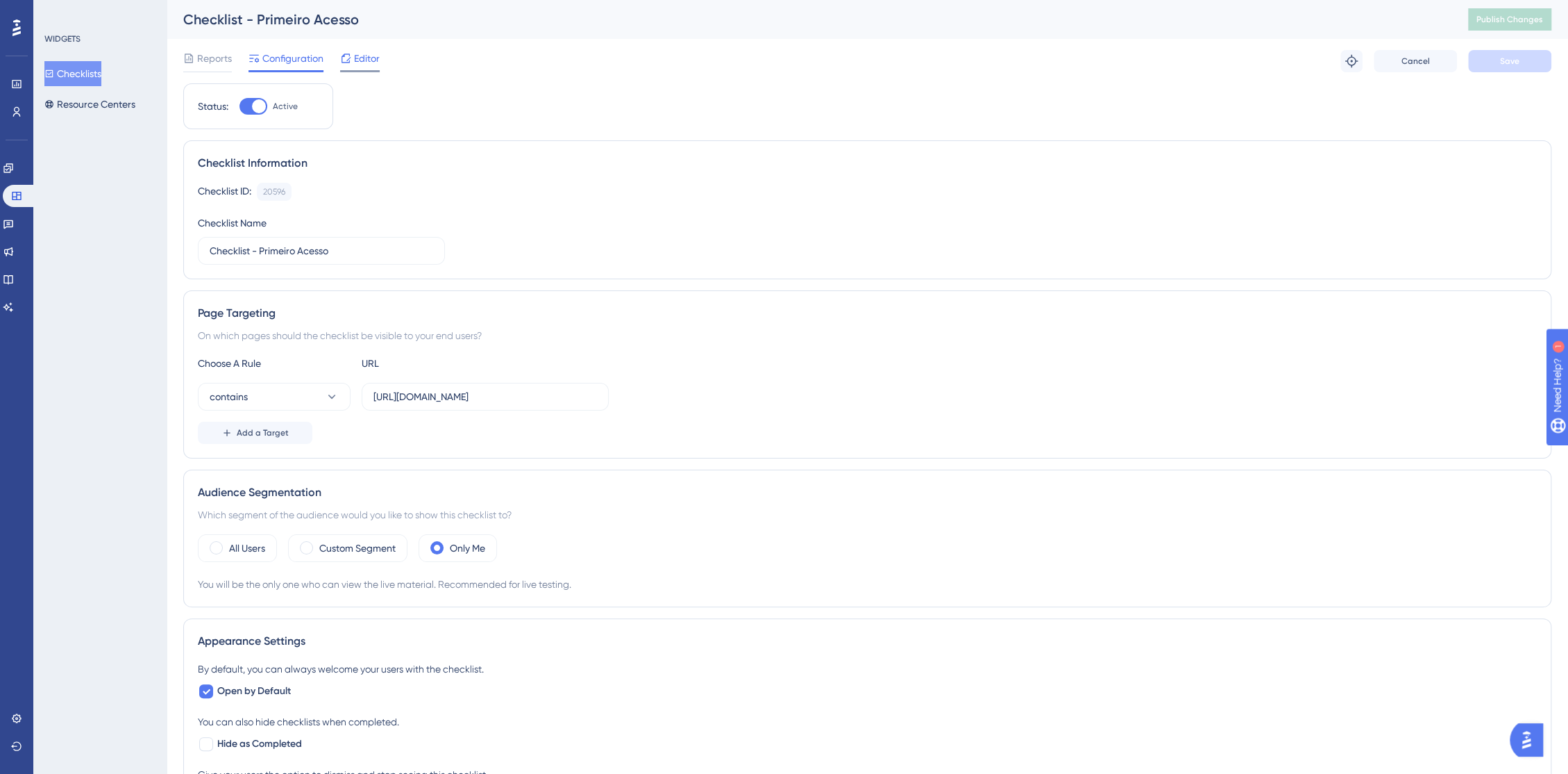
click at [360, 64] on span "Editor" at bounding box center [367, 58] width 26 height 17
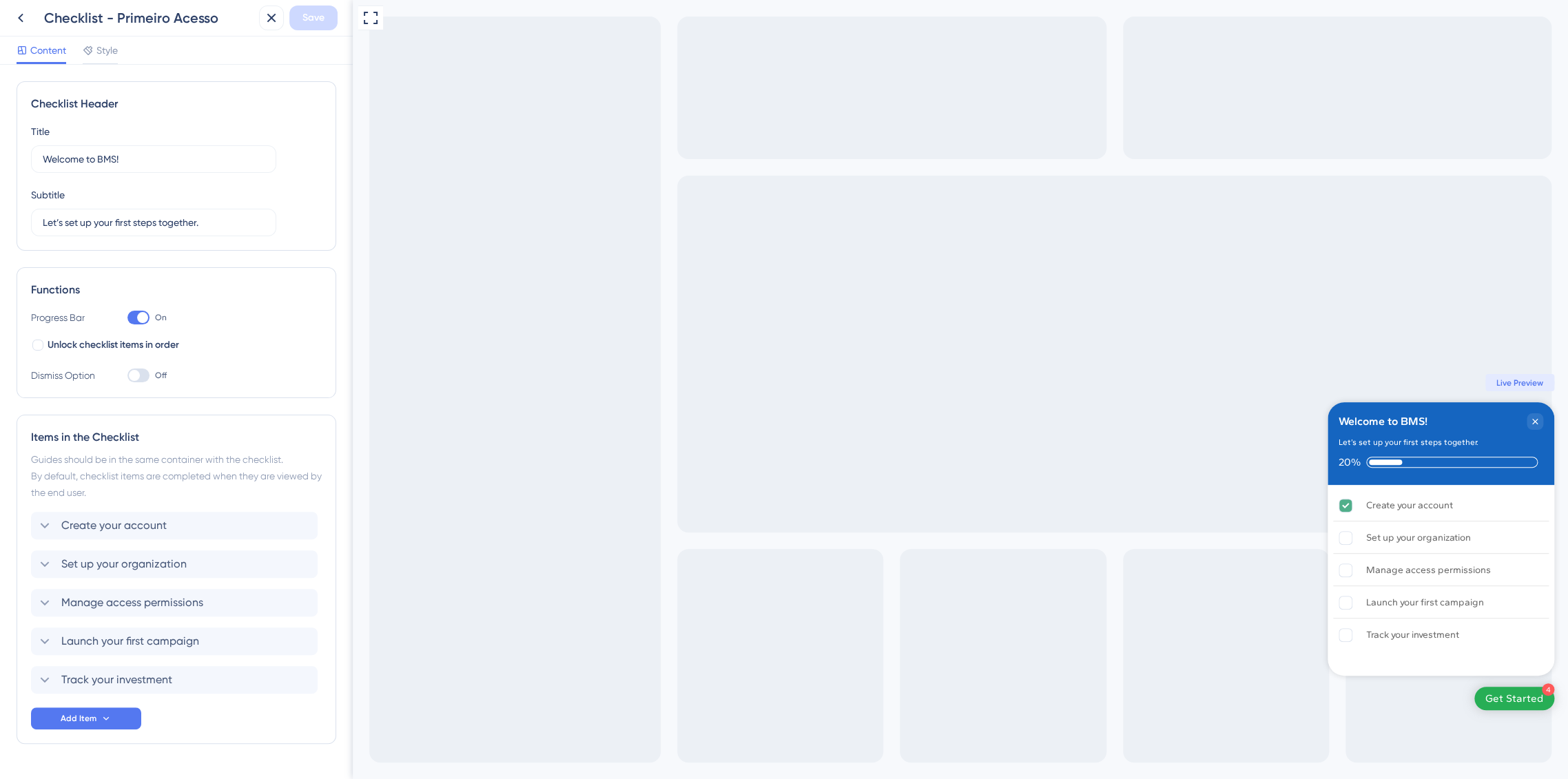
click at [134, 315] on div at bounding box center [138, 317] width 22 height 14
click at [127, 318] on input "On" at bounding box center [126, 318] width 1 height 1
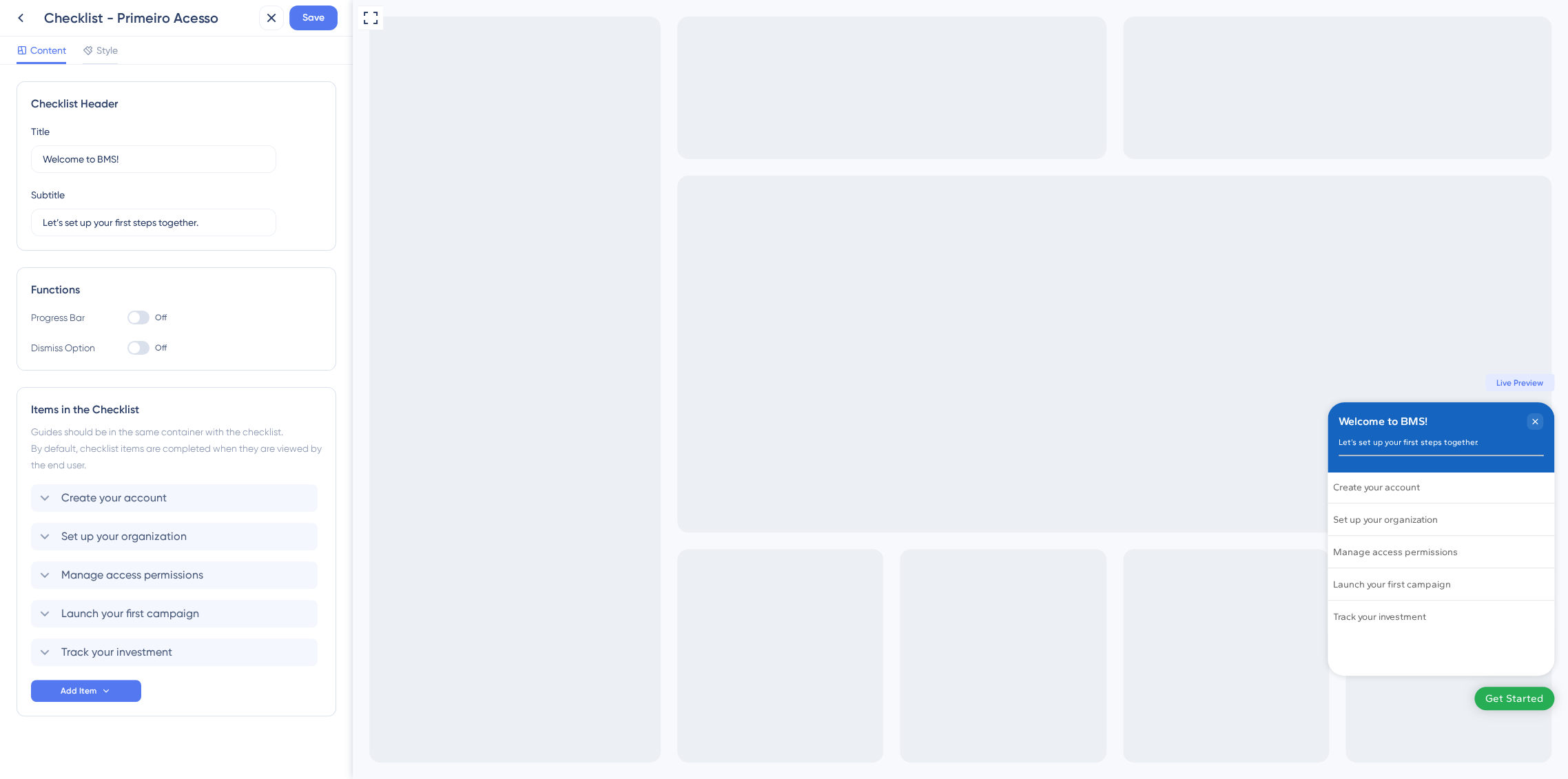
click at [134, 315] on div at bounding box center [134, 317] width 11 height 11
click at [127, 318] on input "Off" at bounding box center [126, 318] width 1 height 1
checkbox input "true"
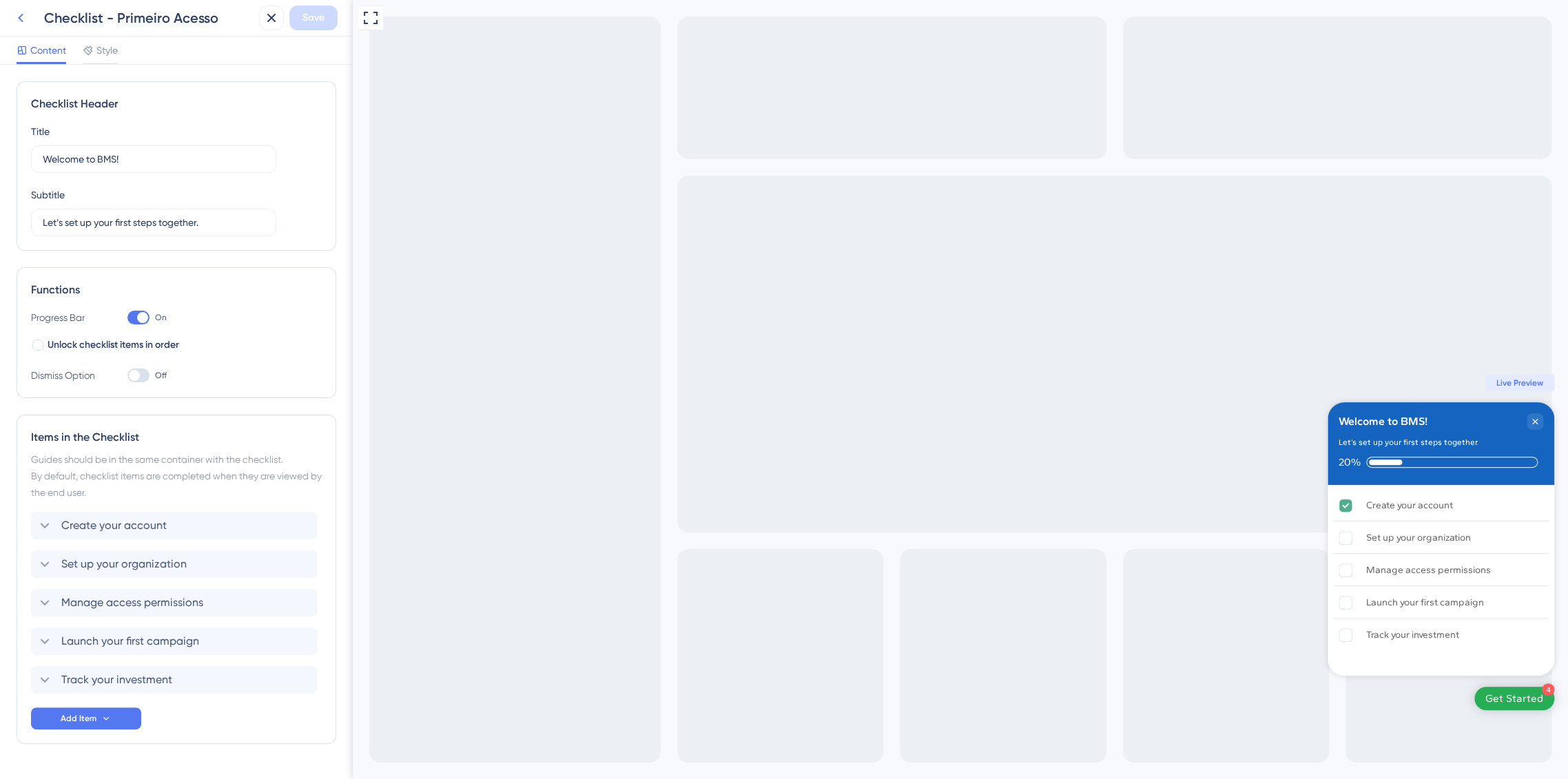
click at [15, 12] on icon at bounding box center [21, 18] width 16 height 16
